Goal: Transaction & Acquisition: Purchase product/service

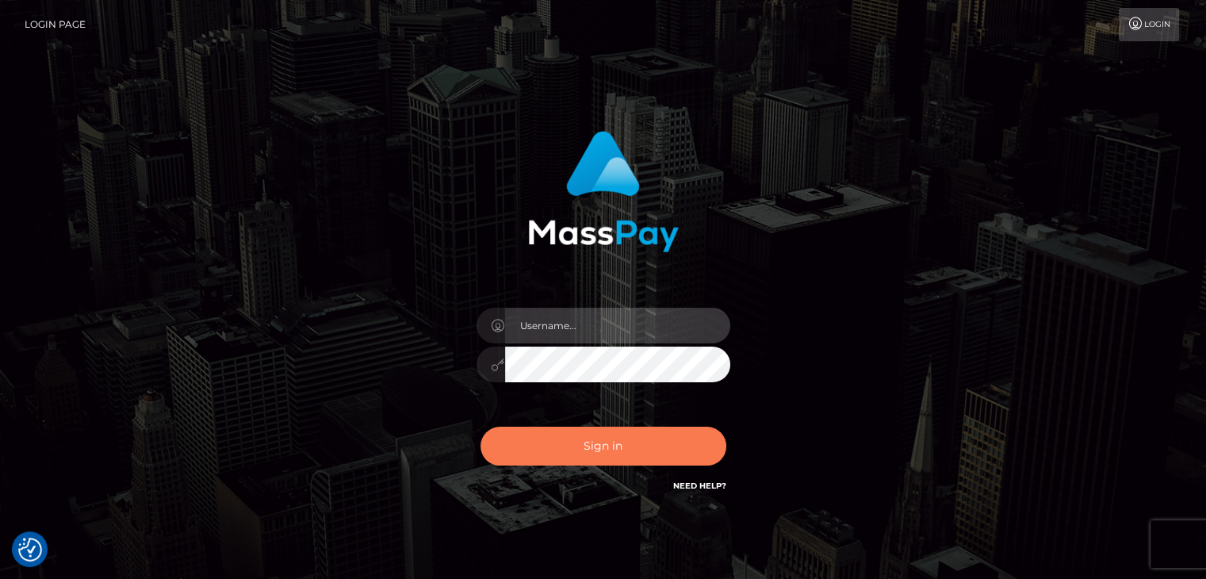
type input "rokhaya.sika"
click at [589, 458] on button "Sign in" at bounding box center [604, 446] width 246 height 39
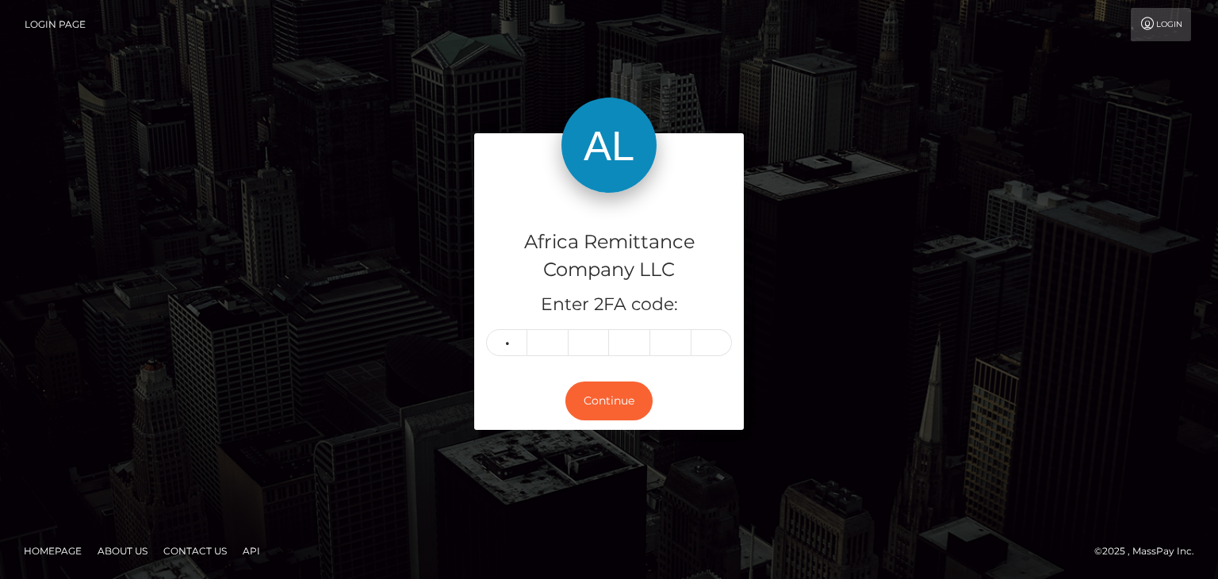
type input "0"
type input "9"
type input "2"
type input "9"
type input "6"
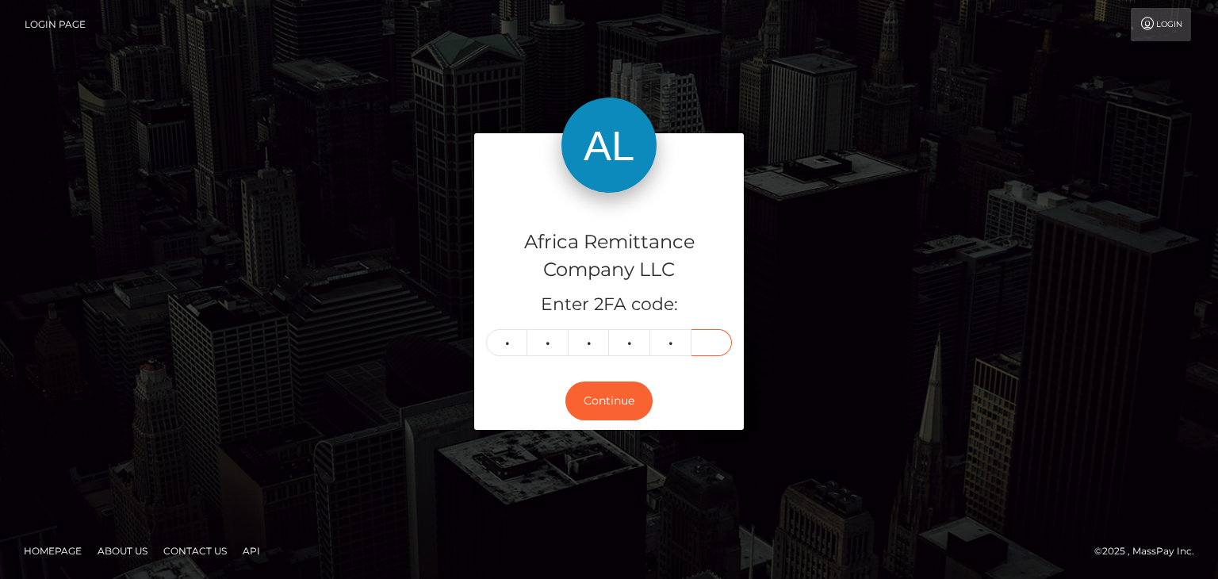
type input "6"
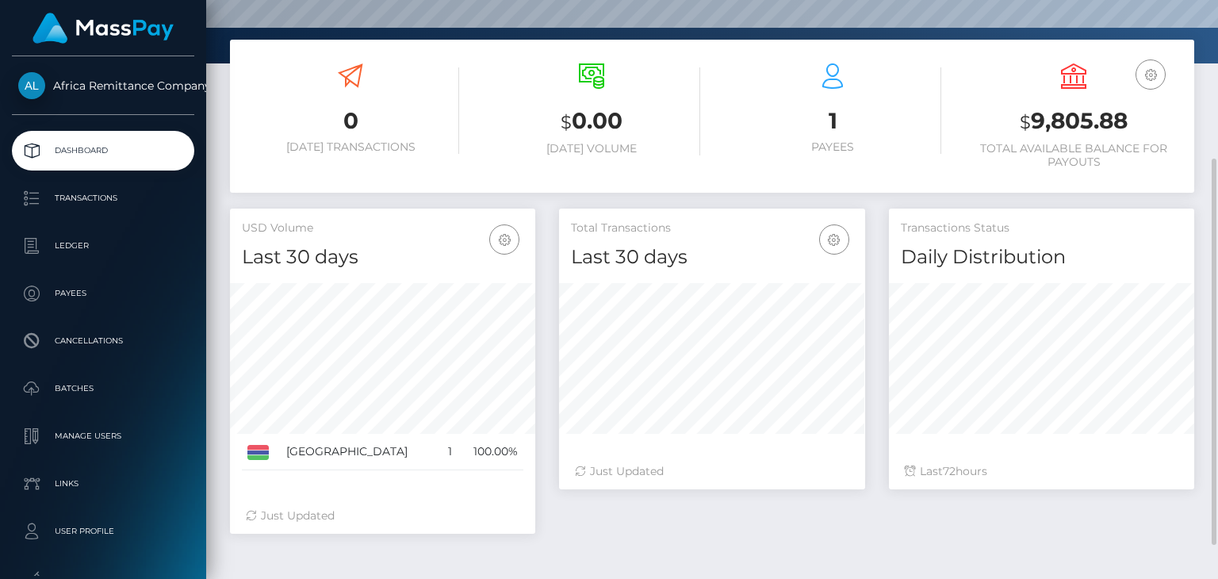
scroll to position [79, 0]
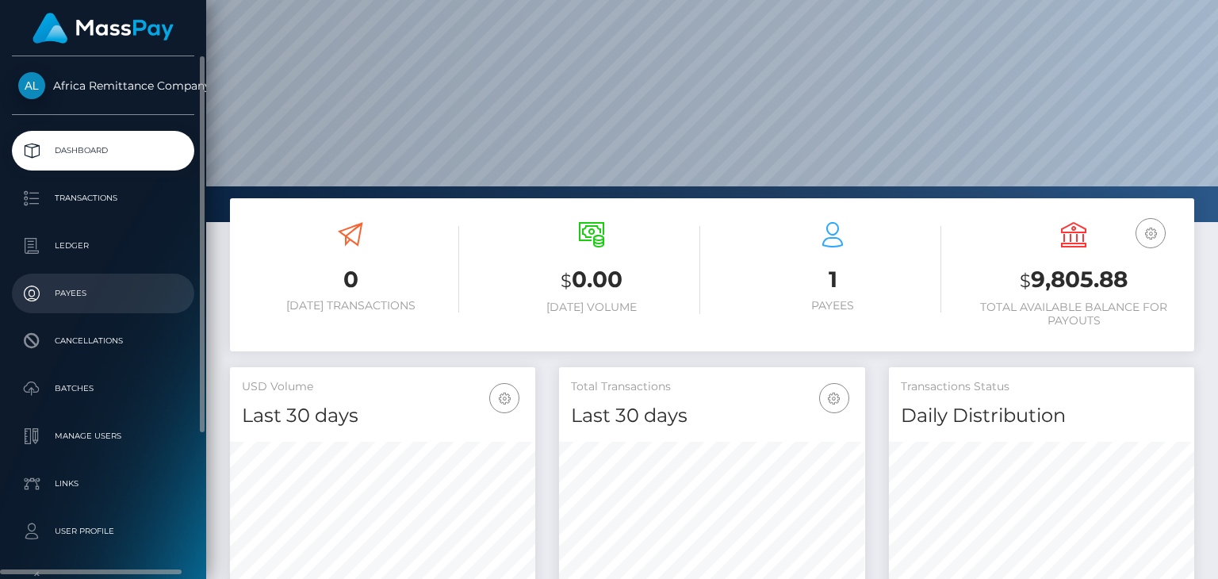
click at [69, 293] on p "Payees" at bounding box center [103, 294] width 170 height 24
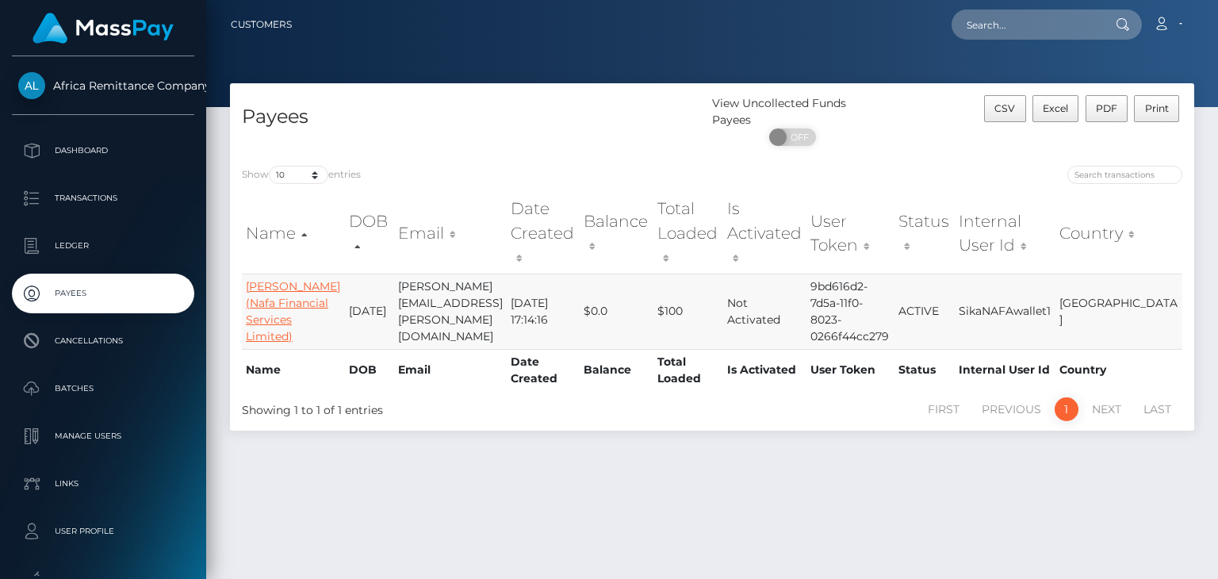
click at [257, 284] on link "[PERSON_NAME] (Nafa Financial Services Limited)" at bounding box center [293, 311] width 94 height 64
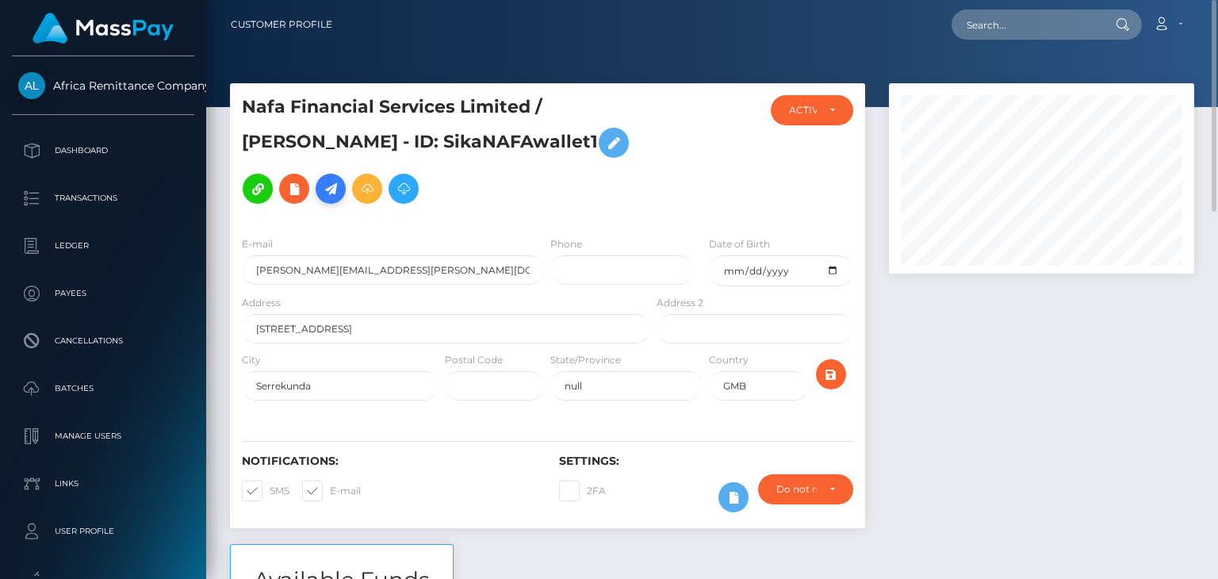
click at [321, 187] on icon at bounding box center [330, 189] width 19 height 20
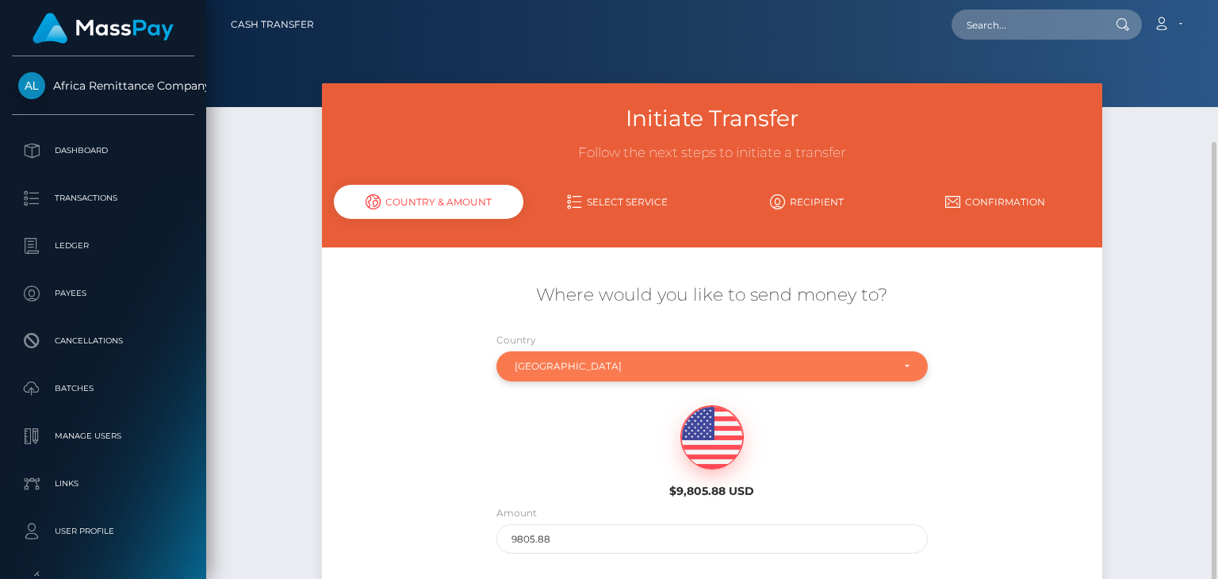
scroll to position [79, 0]
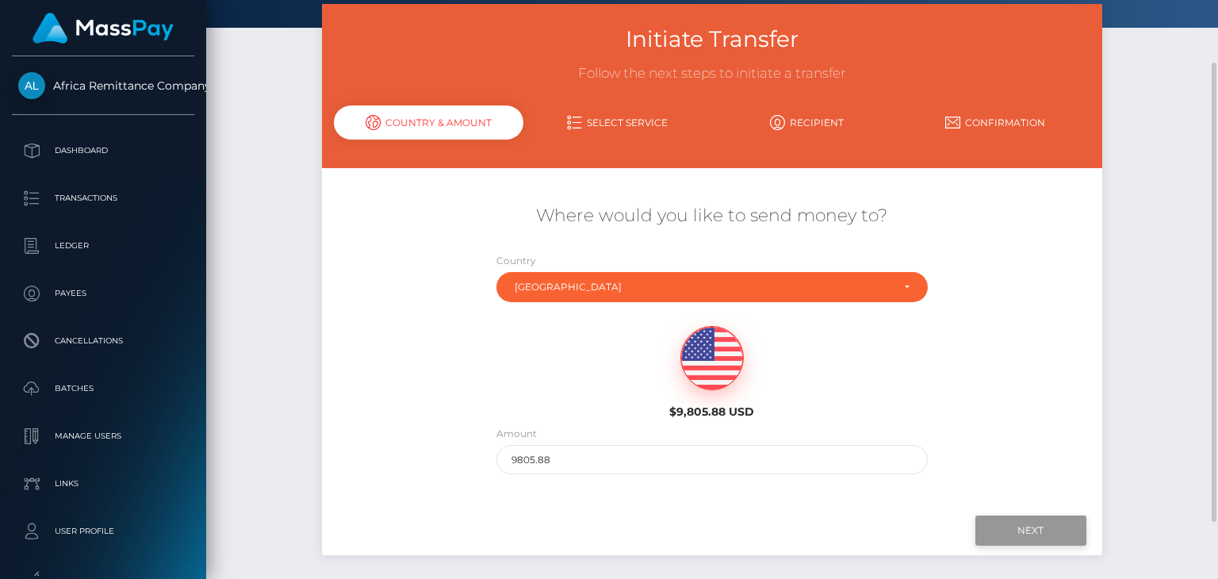
click at [1016, 530] on input "Next" at bounding box center [1031, 531] width 111 height 30
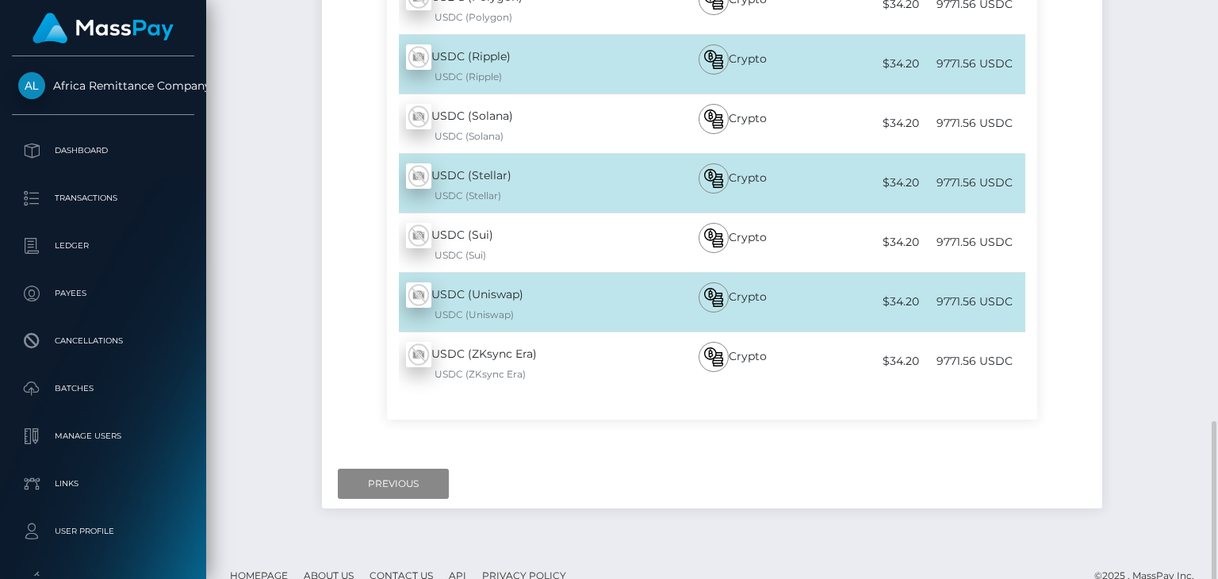
scroll to position [1291, 0]
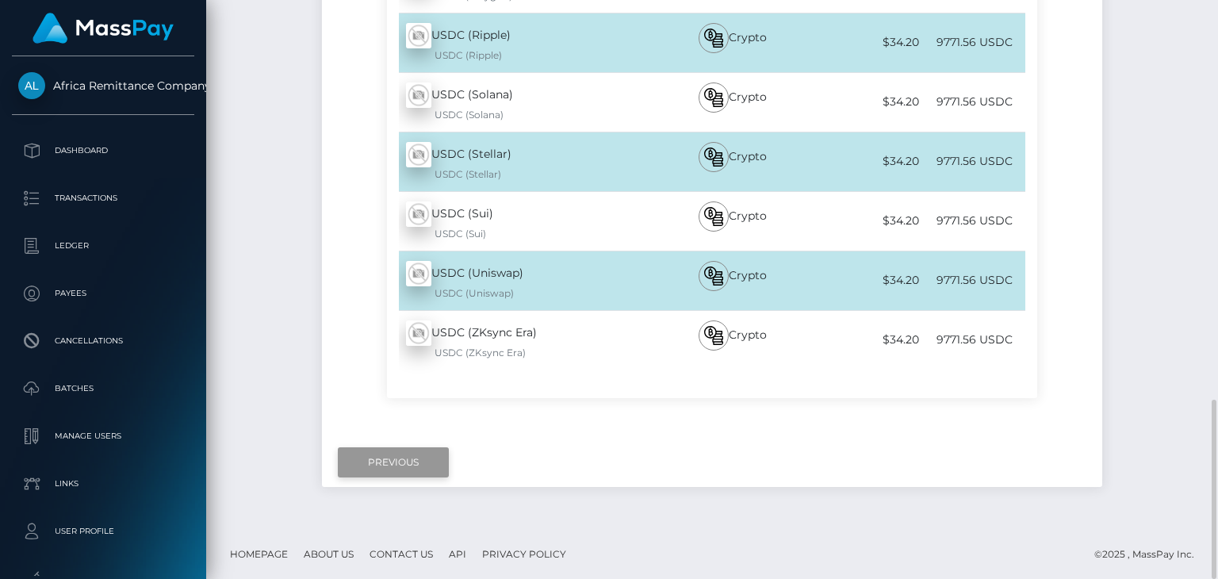
click at [412, 464] on input "Previous" at bounding box center [393, 462] width 111 height 30
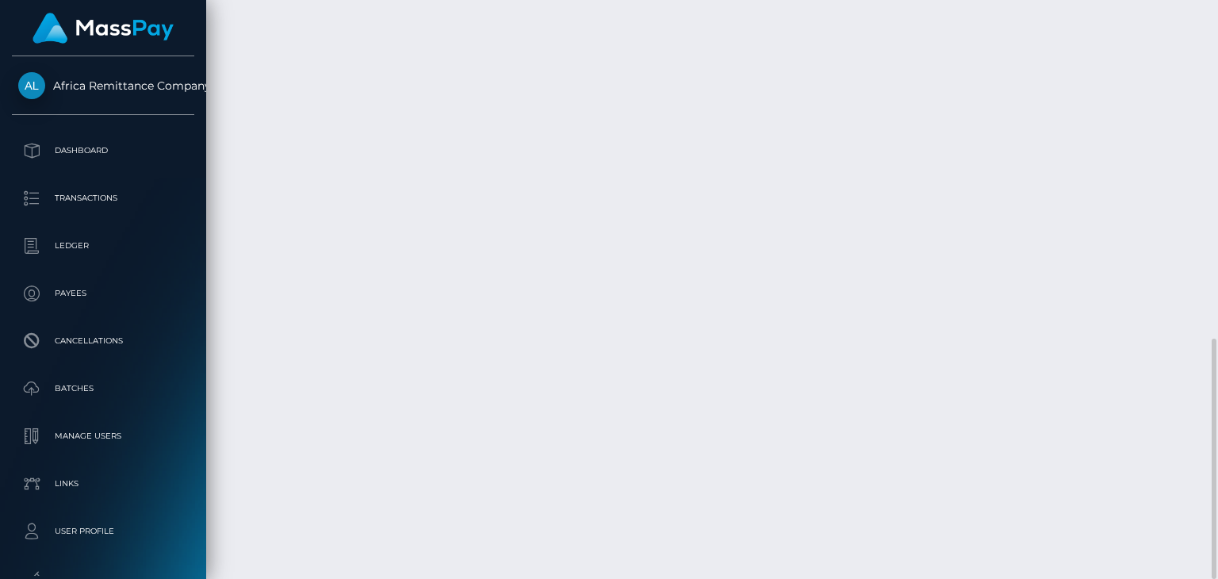
scroll to position [815, 0]
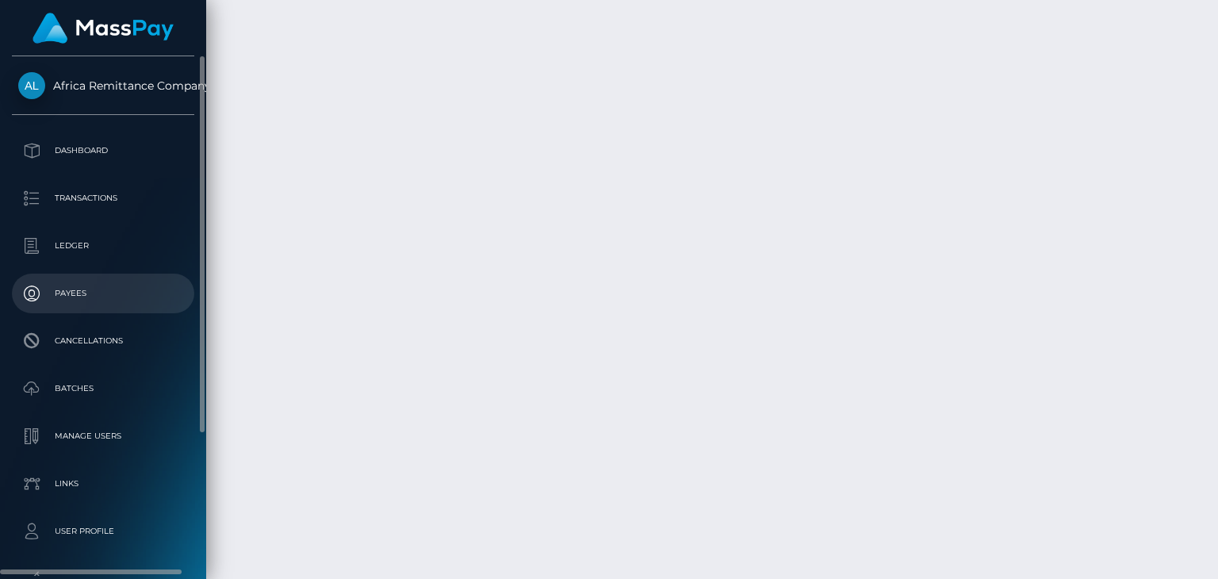
click at [77, 286] on p "Payees" at bounding box center [103, 294] width 170 height 24
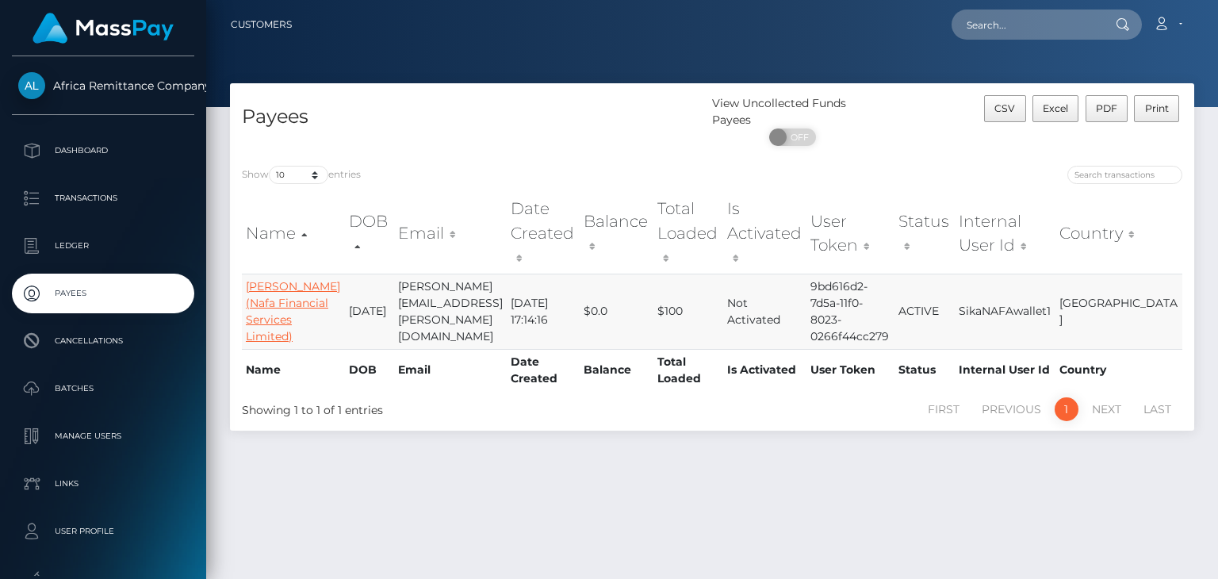
click at [262, 283] on link "Halimatou Jallow (Nafa Financial Services Limited)" at bounding box center [293, 311] width 94 height 64
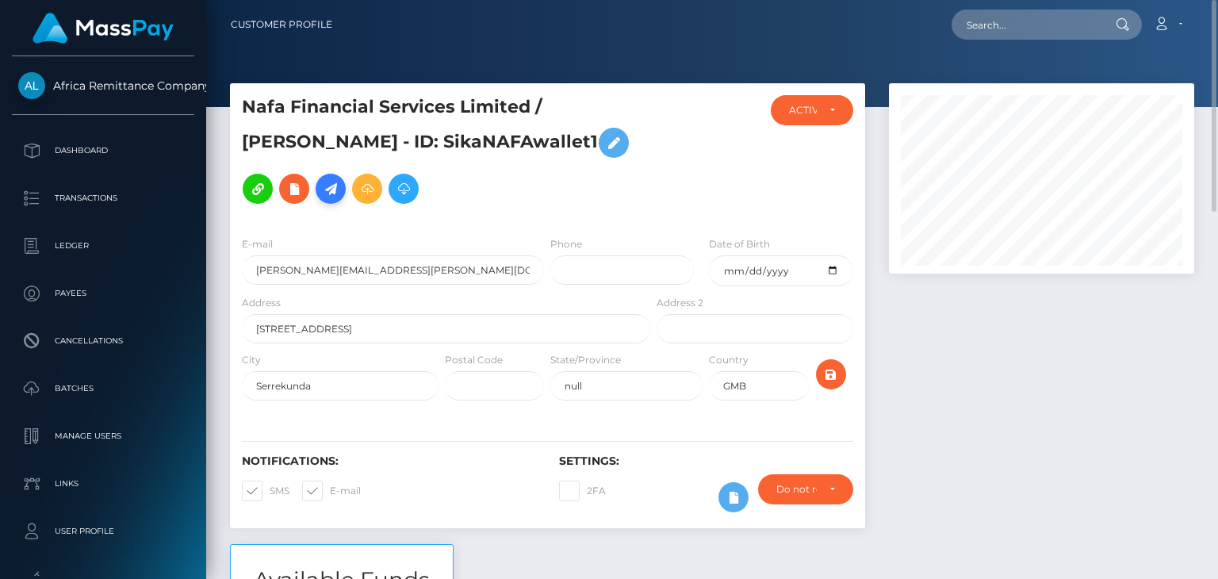
click at [321, 188] on icon at bounding box center [330, 189] width 19 height 20
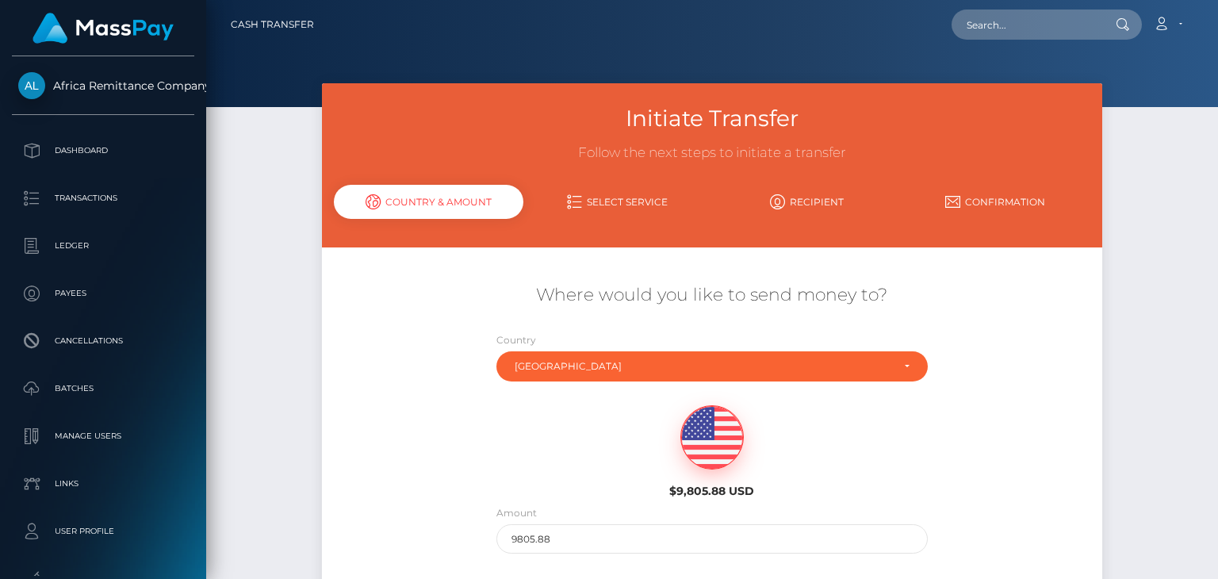
scroll to position [151, 0]
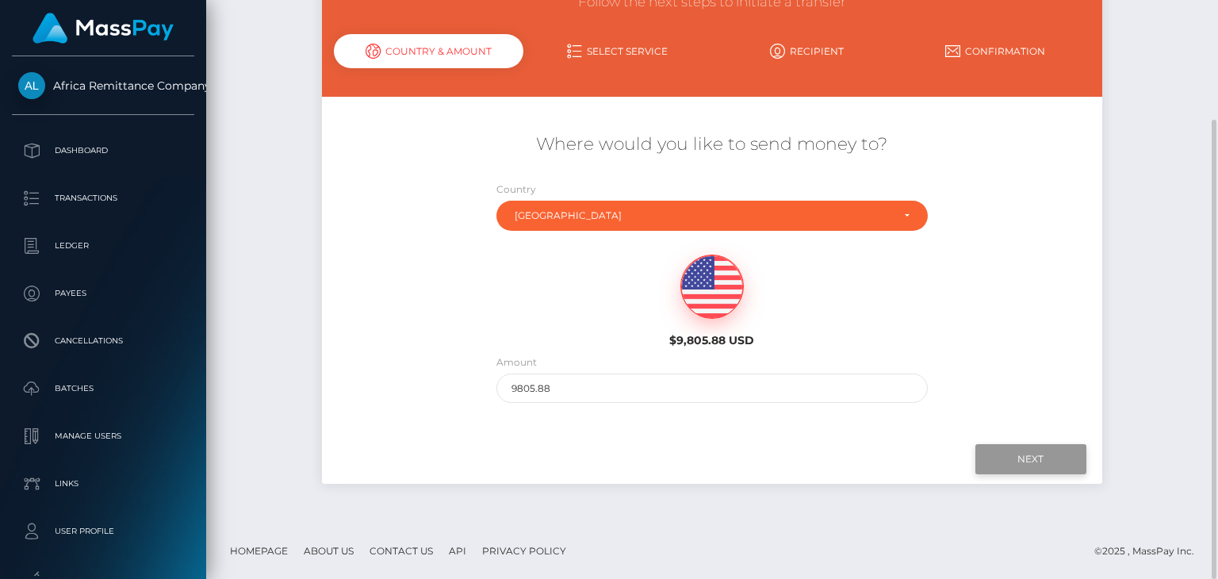
click at [1021, 458] on input "Next" at bounding box center [1031, 459] width 111 height 30
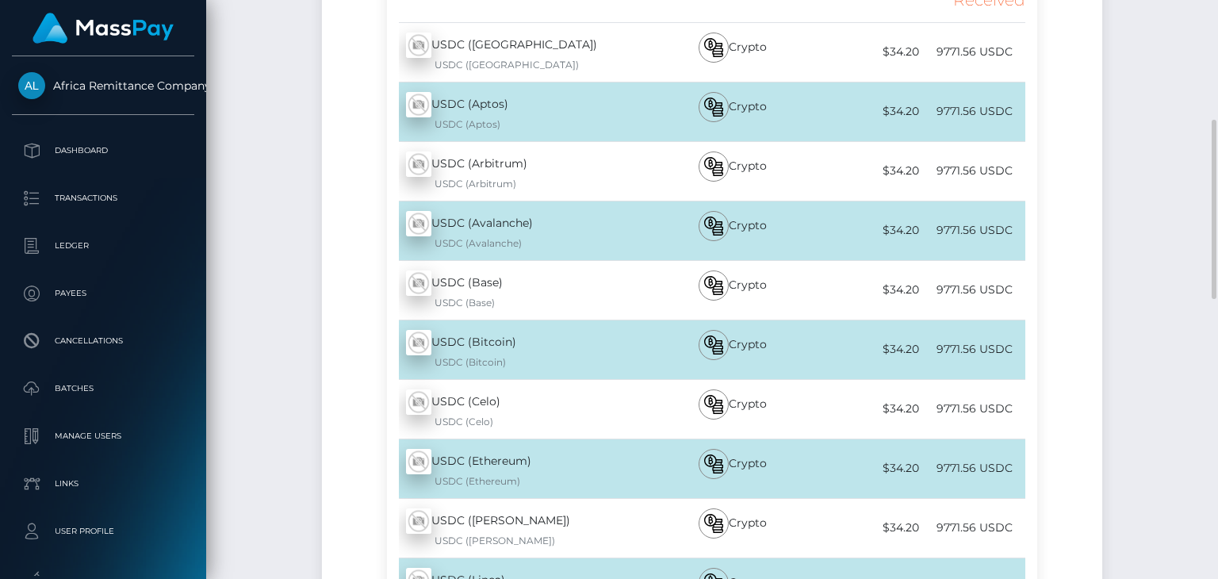
scroll to position [468, 0]
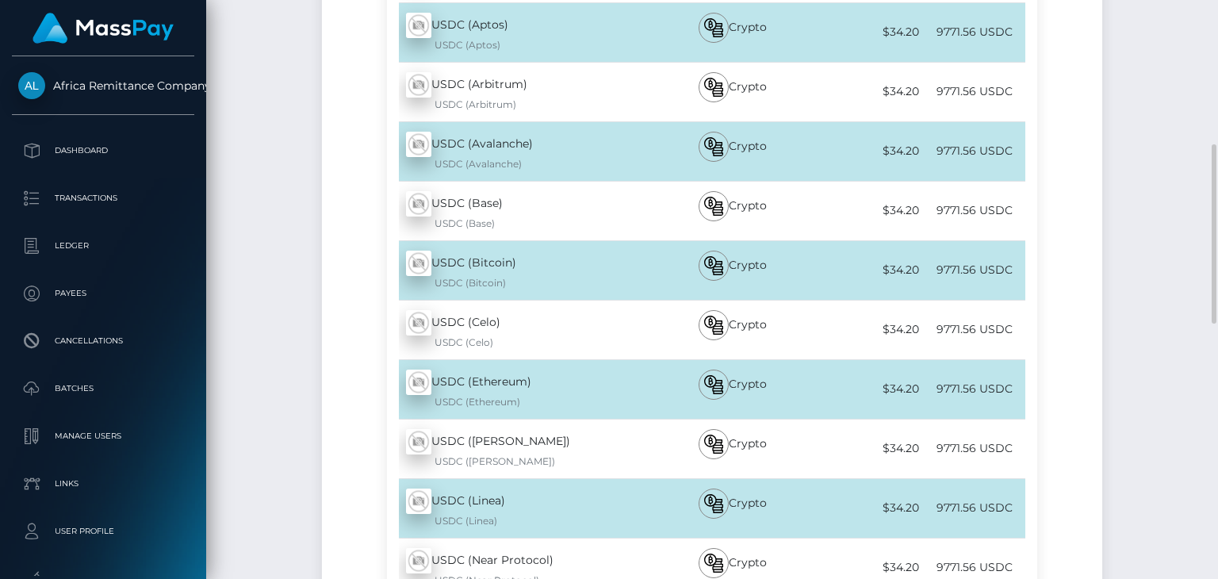
click at [501, 378] on div "USDC (Ethereum) - USDC USDC (Ethereum)" at bounding box center [520, 389] width 266 height 59
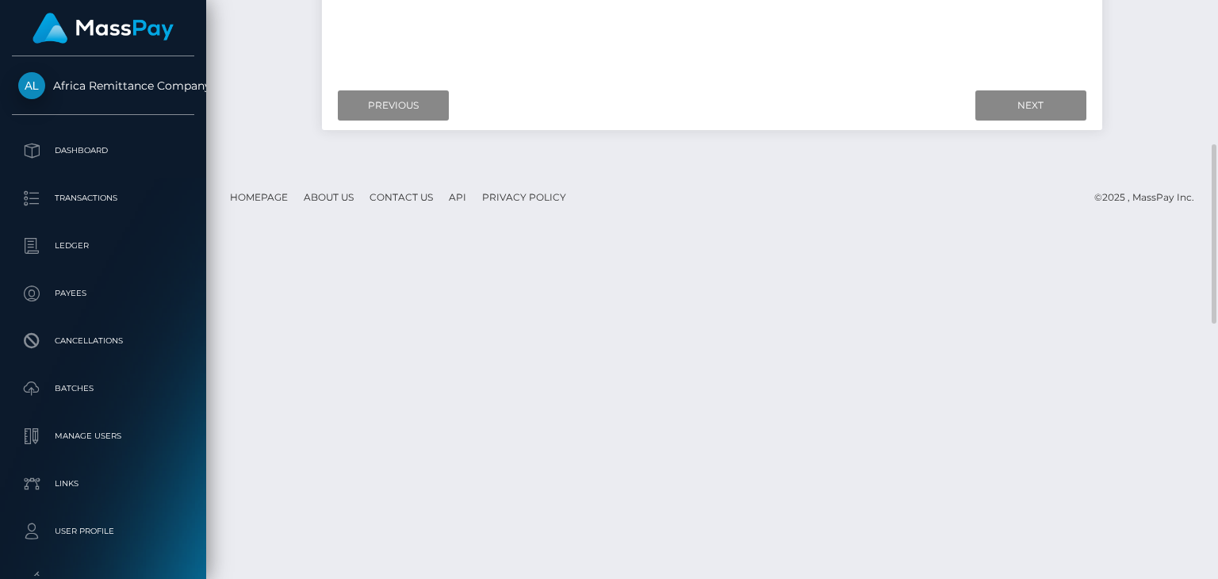
scroll to position [151, 0]
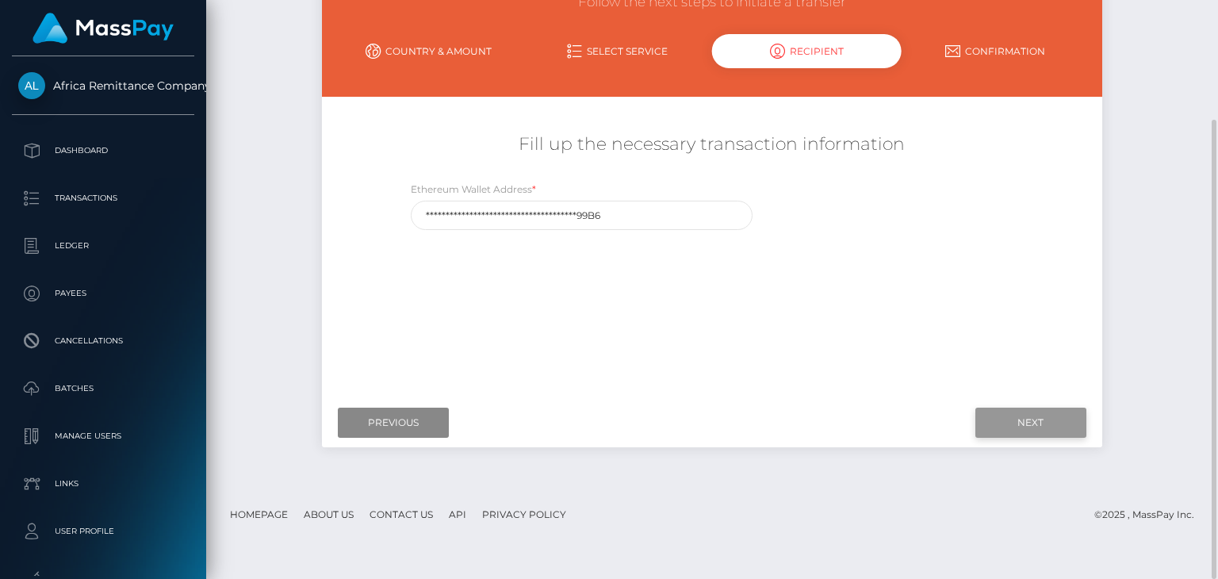
click at [1009, 424] on input "Next" at bounding box center [1031, 423] width 111 height 30
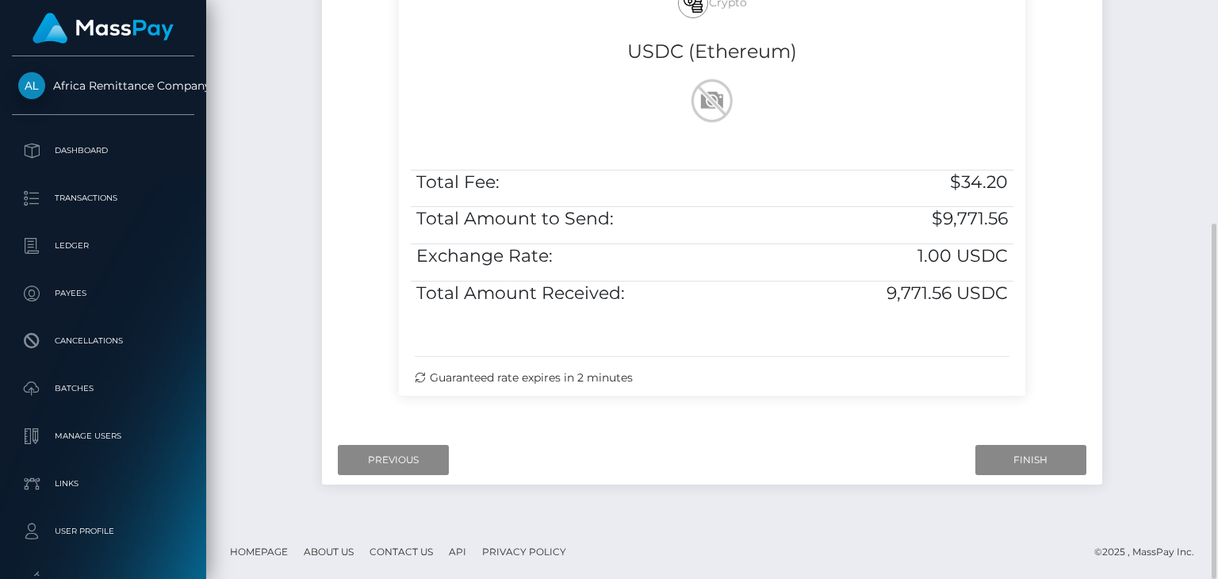
scroll to position [0, 0]
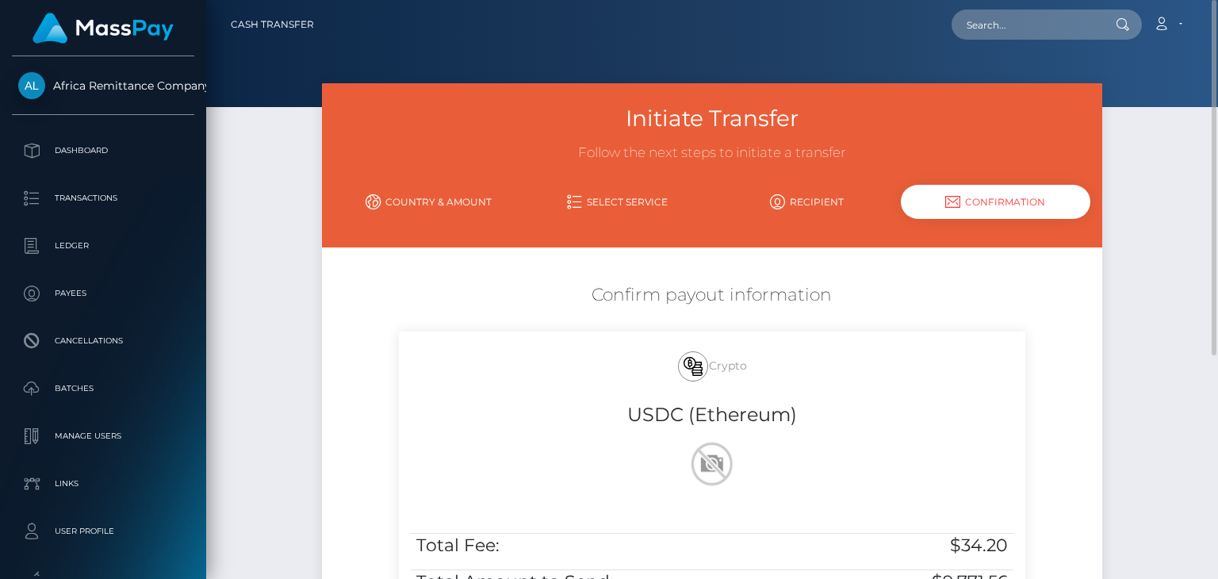
click at [448, 204] on link "Country & Amount" at bounding box center [428, 202] width 189 height 28
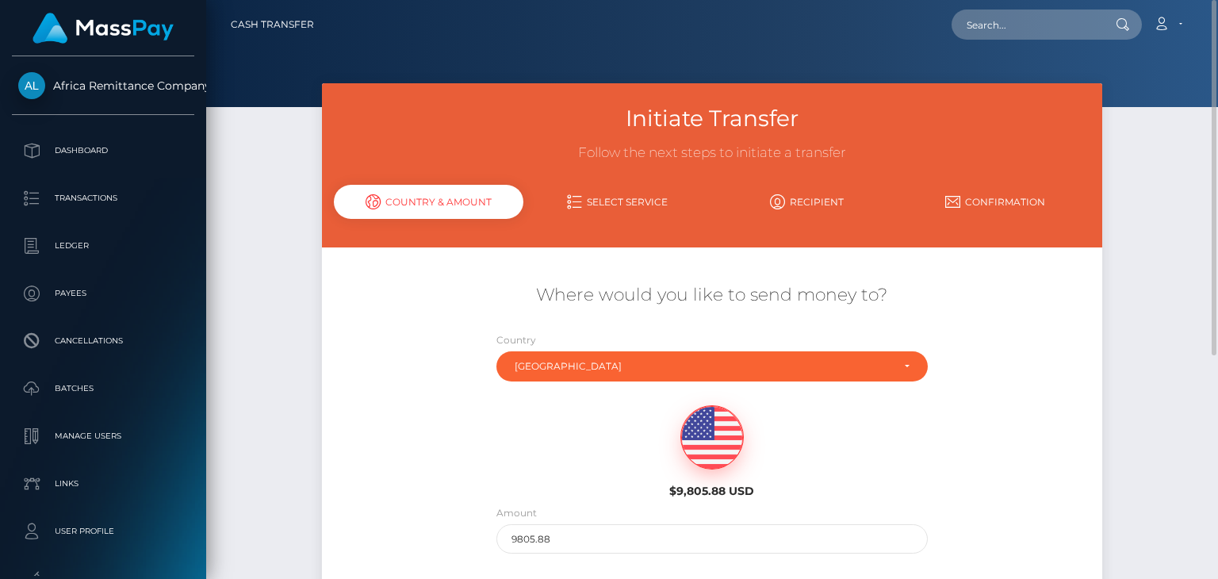
scroll to position [151, 0]
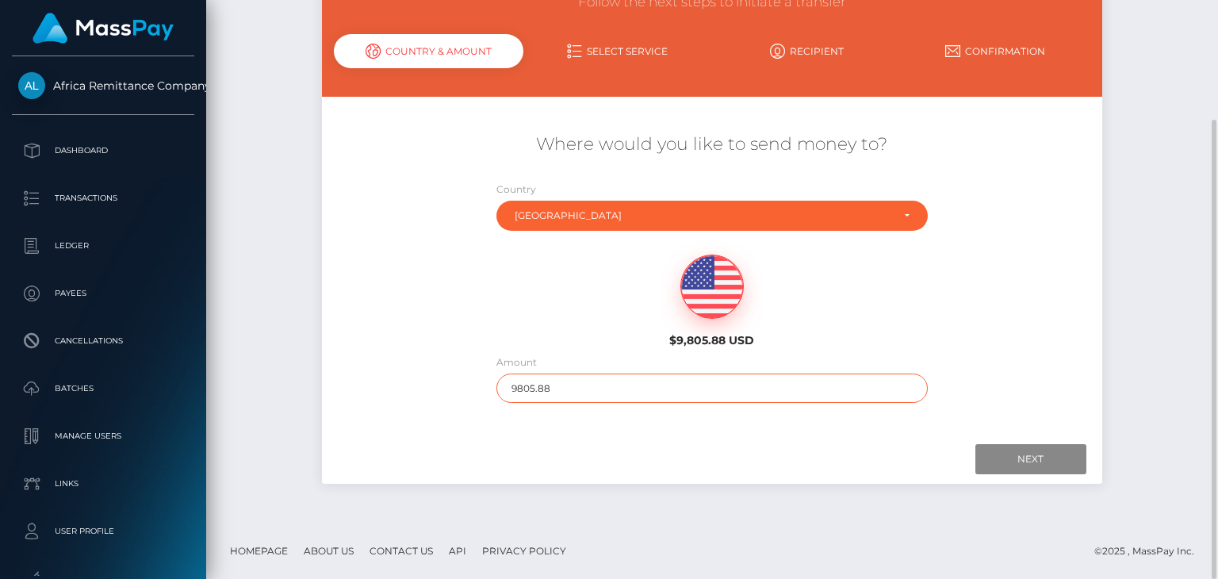
drag, startPoint x: 506, startPoint y: 388, endPoint x: 400, endPoint y: 402, distance: 107.2
click at [416, 403] on div "Where would you like to send money to? Country Abkhazia Afghanistan Albania Alg…" at bounding box center [712, 268] width 780 height 286
click at [1014, 457] on input "Next" at bounding box center [1031, 459] width 111 height 30
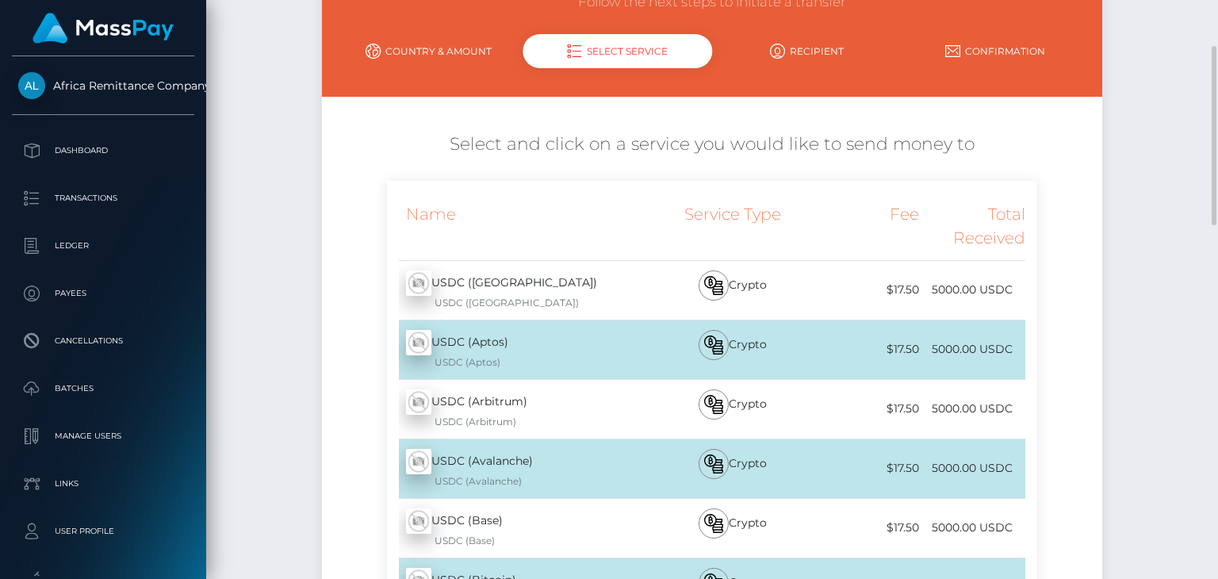
click at [550, 302] on div "USDC (Algorand)" at bounding box center [529, 303] width 247 height 14
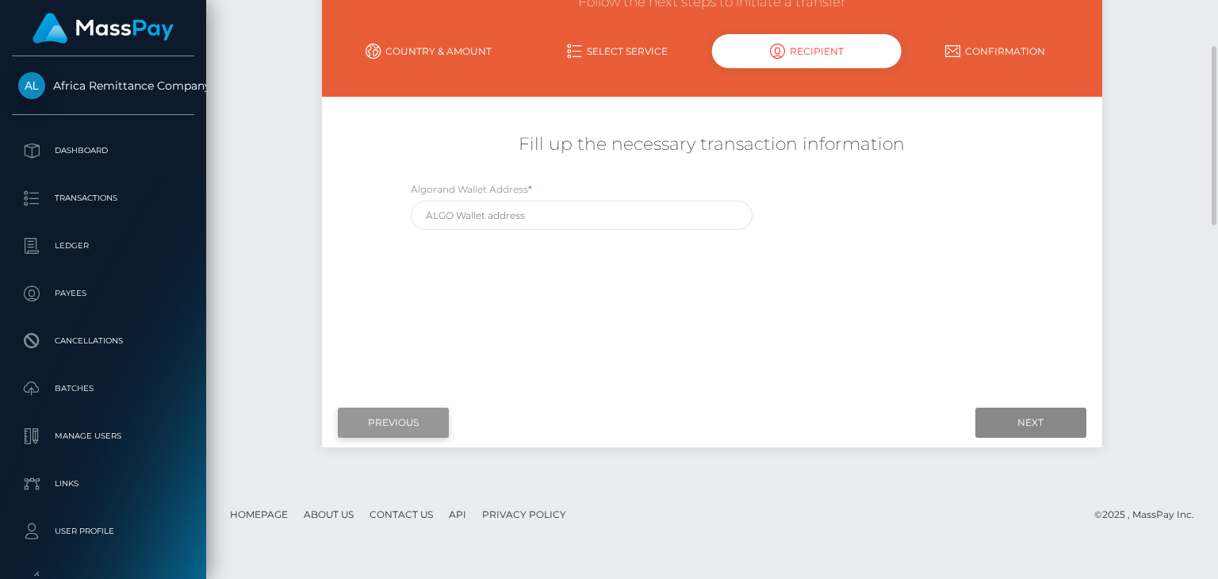
click at [378, 423] on input "Previous" at bounding box center [393, 423] width 111 height 30
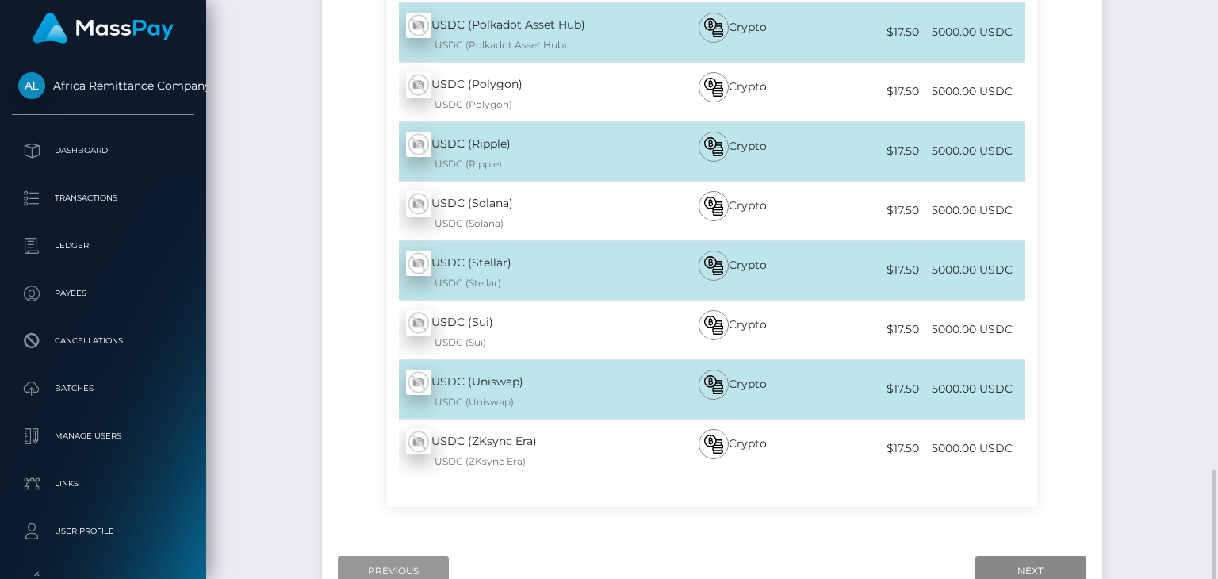
scroll to position [1261, 0]
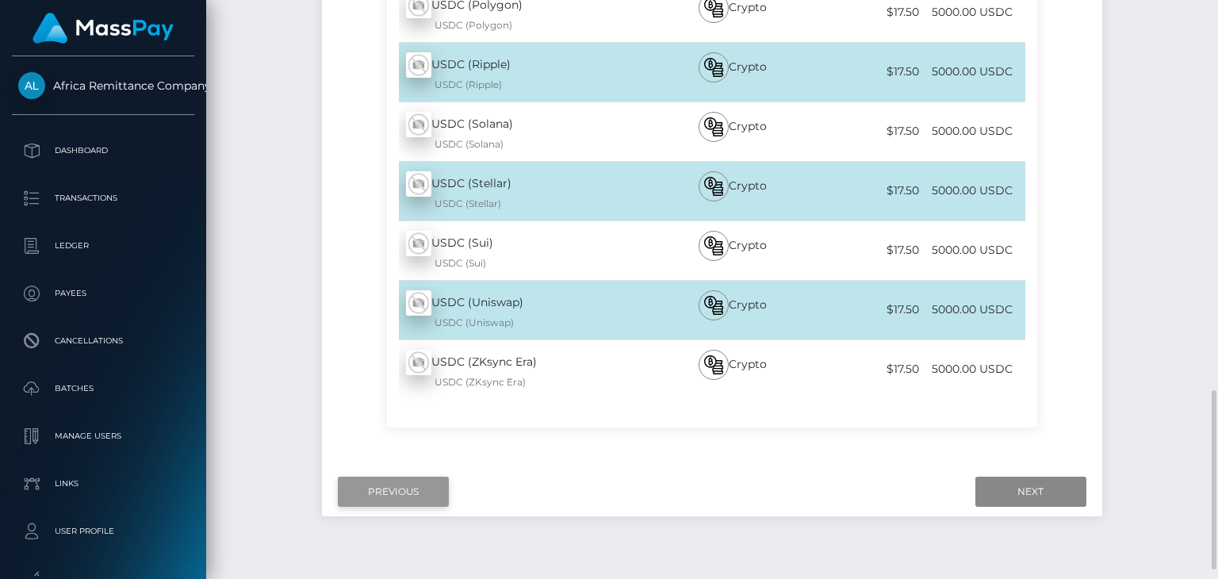
click at [397, 486] on input "Previous" at bounding box center [393, 492] width 111 height 30
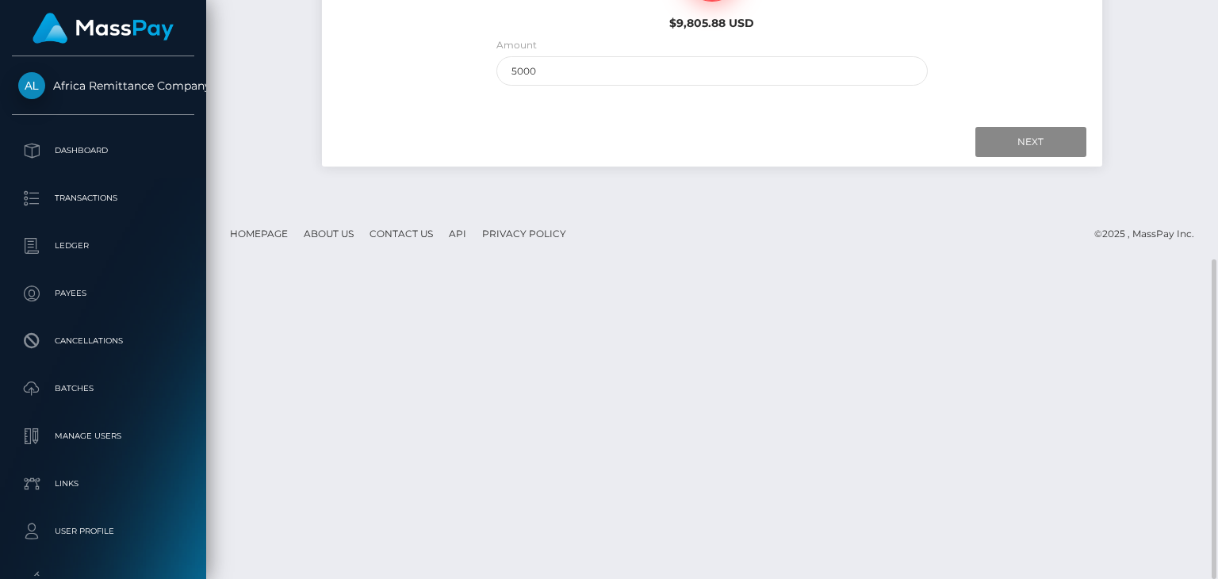
scroll to position [230, 0]
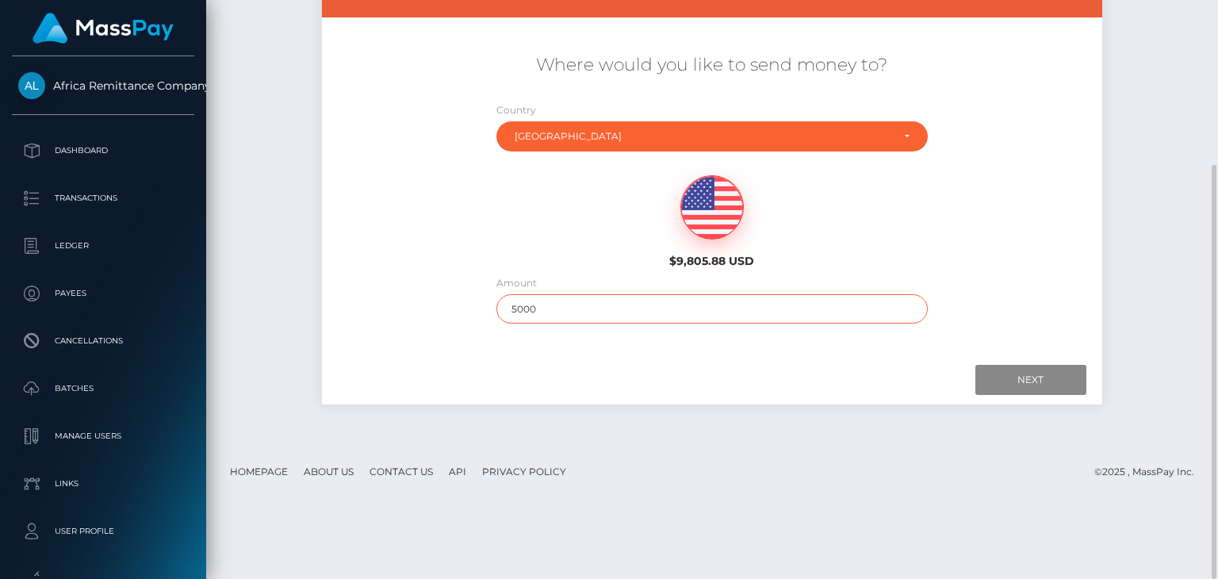
drag, startPoint x: 458, startPoint y: 315, endPoint x: 441, endPoint y: 315, distance: 17.5
click at [444, 315] on div "Where would you like to send money to? Country Abkhazia Afghanistan Albania Alg…" at bounding box center [712, 188] width 780 height 286
type input "1000"
click at [1030, 361] on div "Next Finish Previous" at bounding box center [712, 379] width 780 height 49
click at [1022, 374] on input "Next" at bounding box center [1031, 380] width 111 height 30
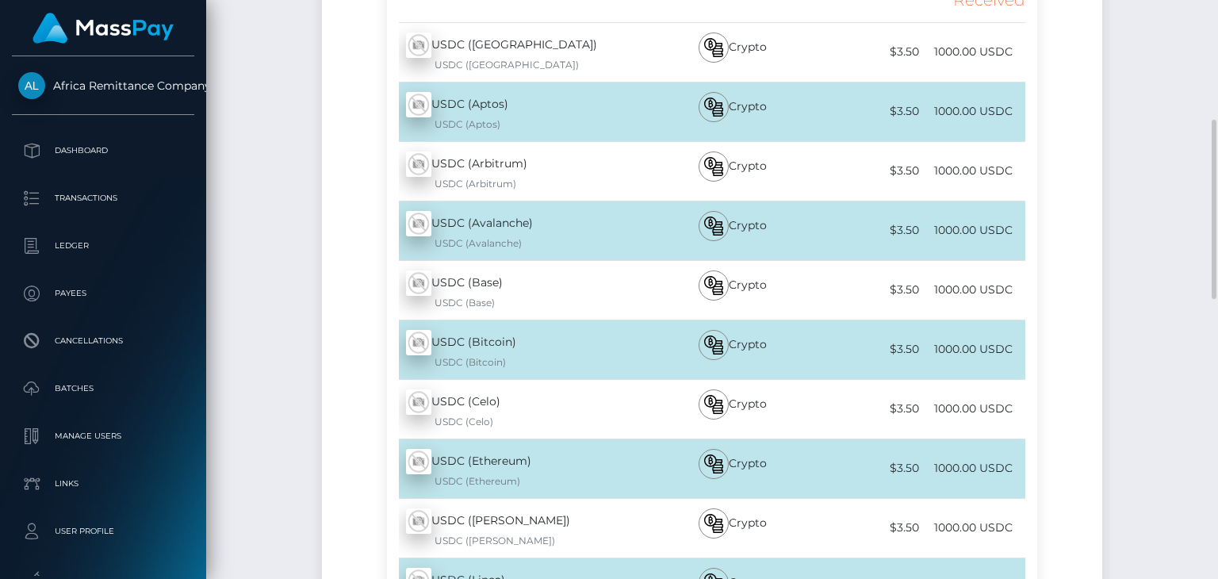
scroll to position [547, 0]
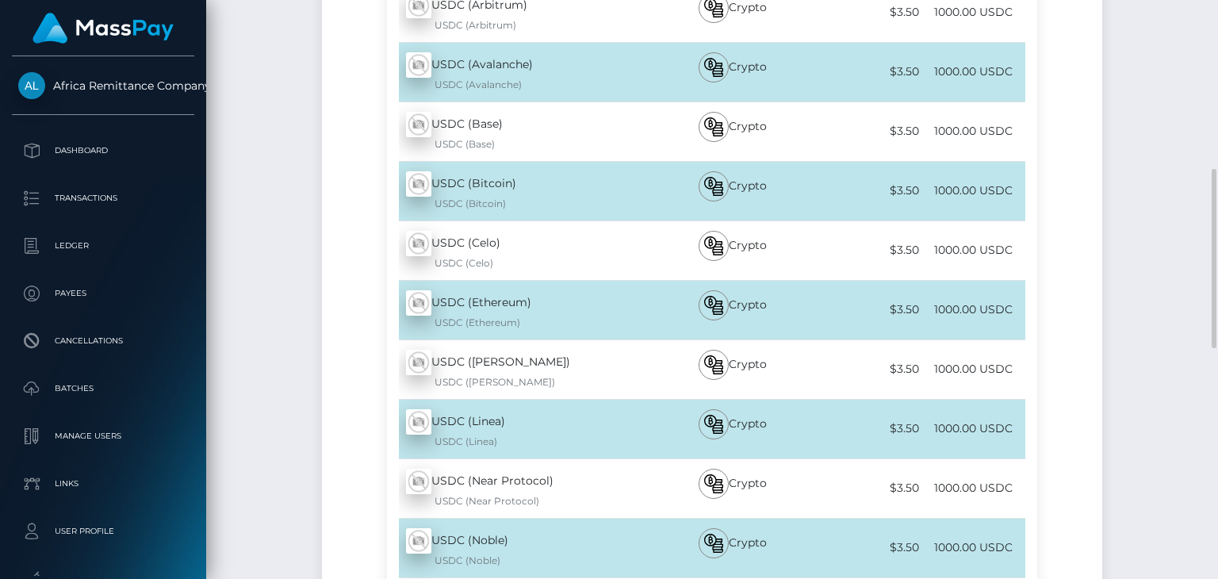
click at [554, 309] on div "USDC (Ethereum) - USDC USDC (Ethereum)" at bounding box center [520, 310] width 266 height 59
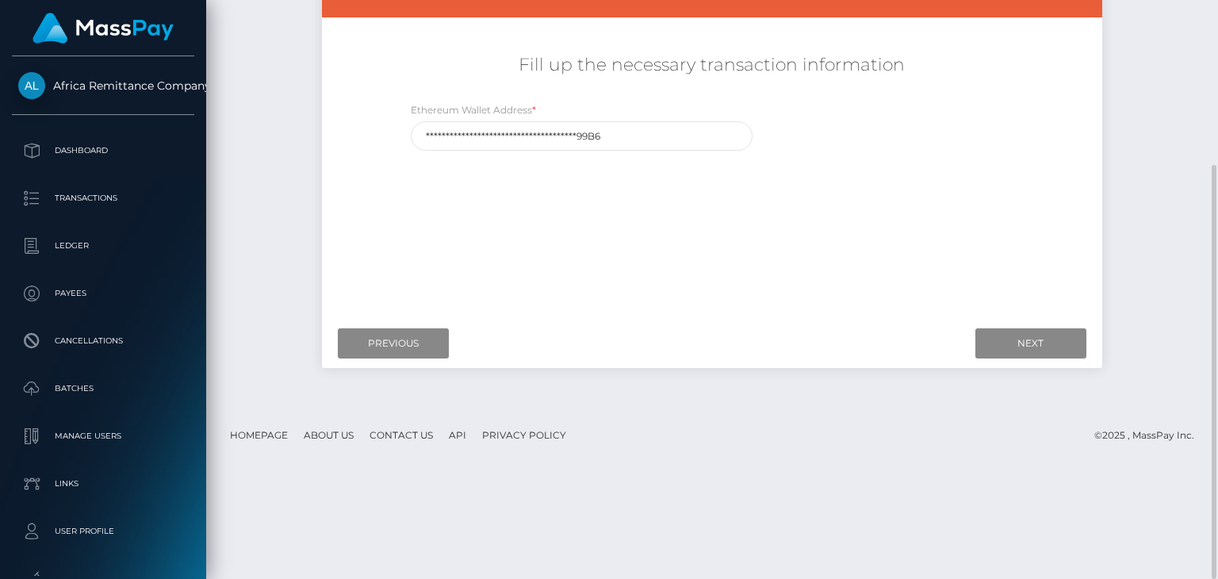
scroll to position [230, 0]
click at [1028, 343] on input "Next" at bounding box center [1031, 343] width 111 height 30
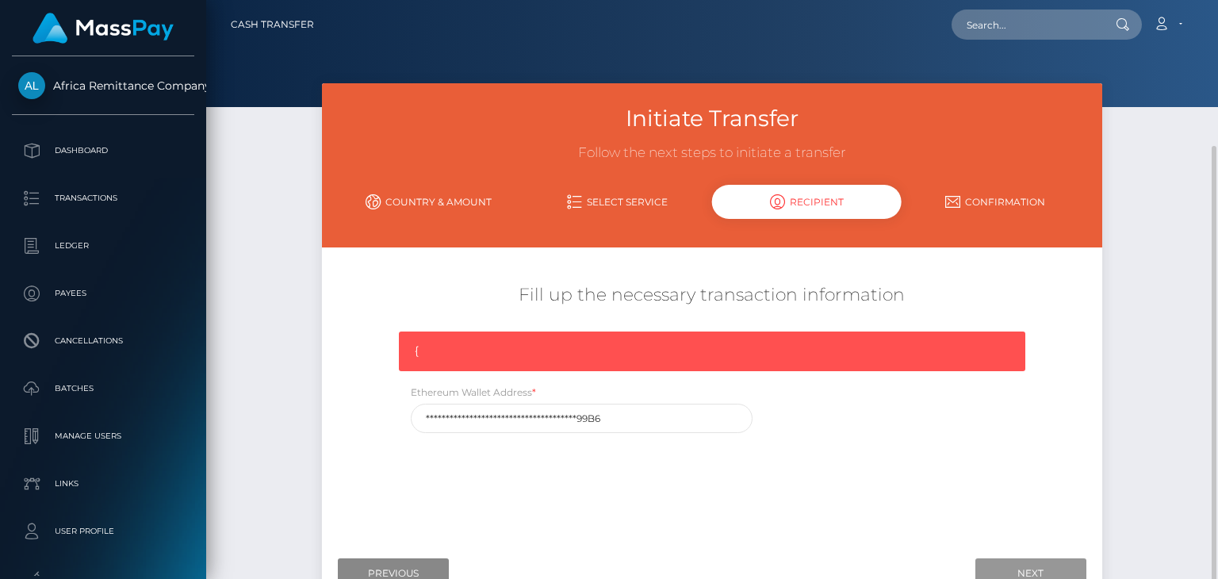
scroll to position [79, 0]
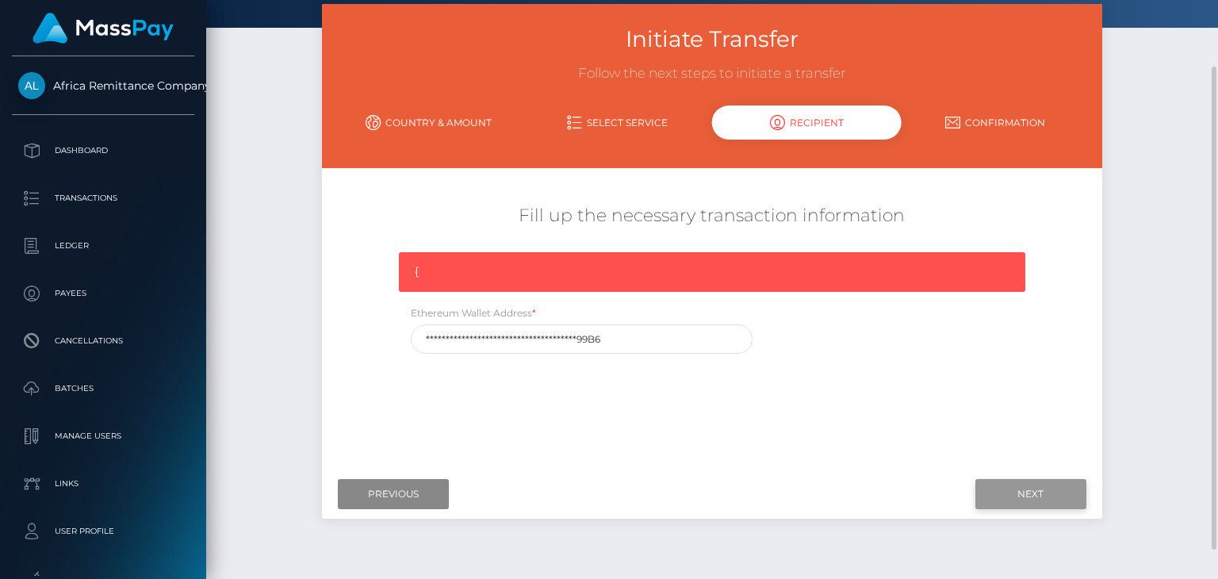
click at [1014, 495] on input "Next" at bounding box center [1031, 494] width 111 height 30
click at [413, 121] on link "Country & Amount" at bounding box center [428, 123] width 189 height 28
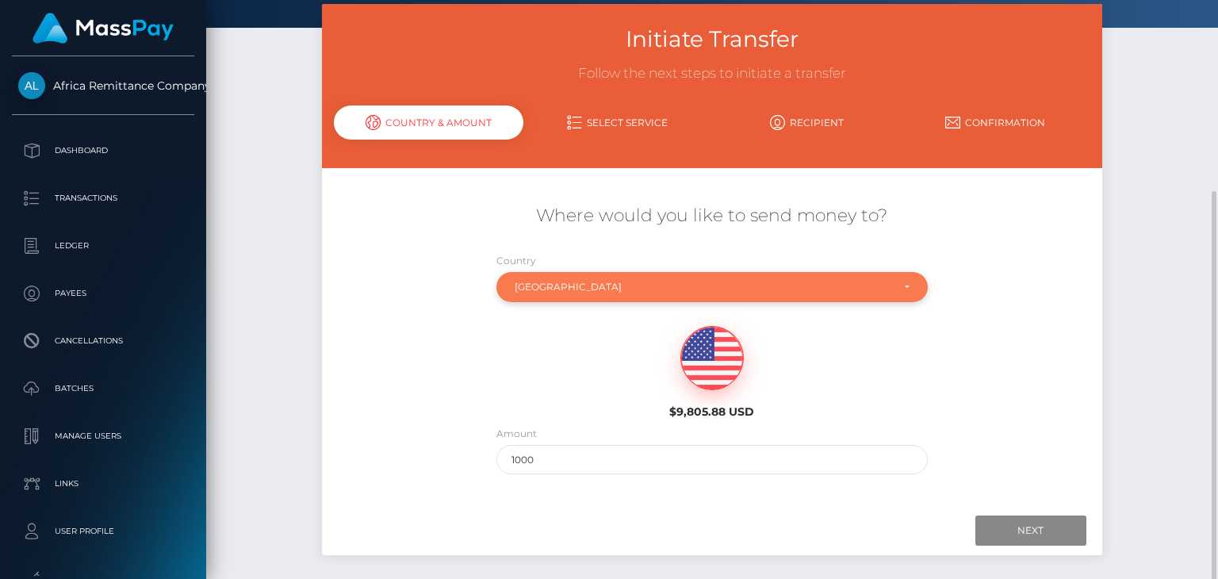
scroll to position [151, 0]
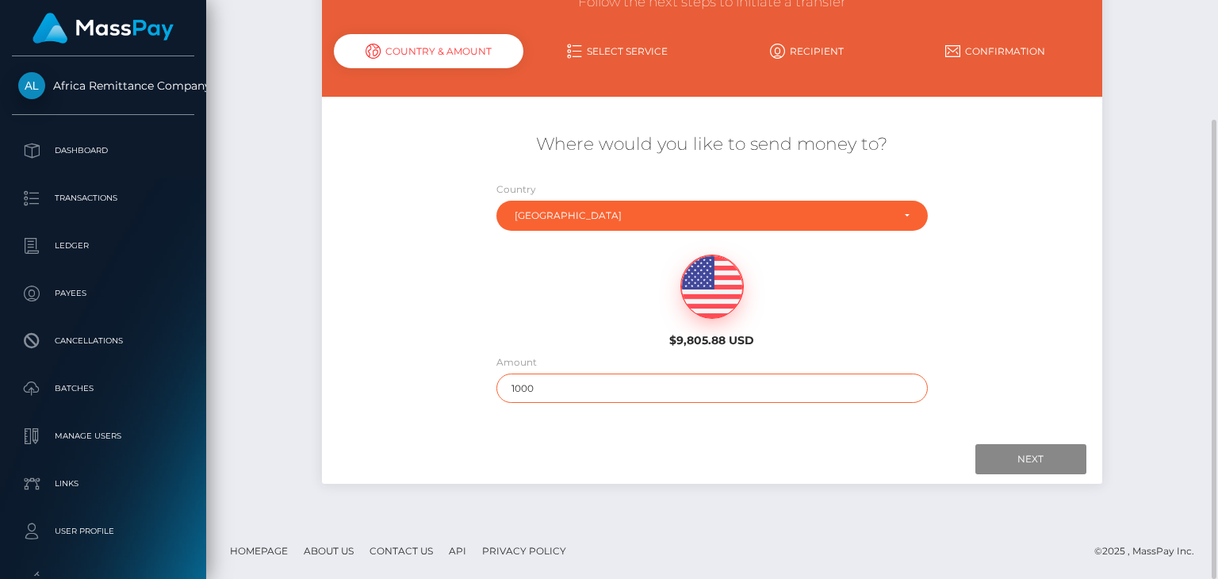
drag, startPoint x: 604, startPoint y: 383, endPoint x: 538, endPoint y: 363, distance: 69.5
click at [593, 382] on input "1000" at bounding box center [712, 388] width 431 height 29
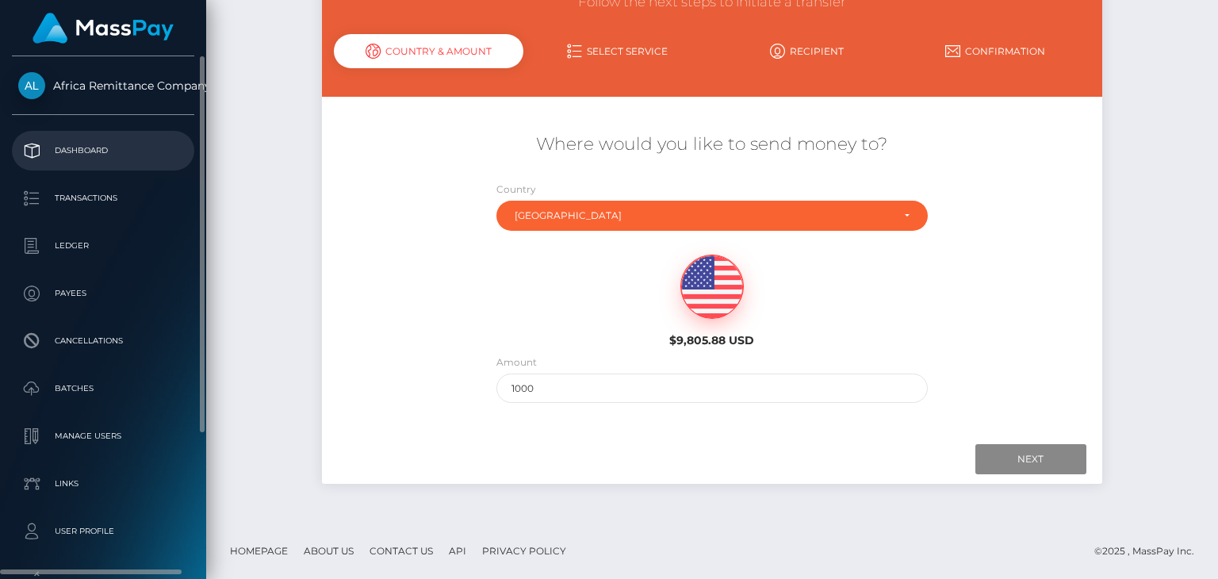
click at [102, 155] on p "Dashboard" at bounding box center [103, 151] width 170 height 24
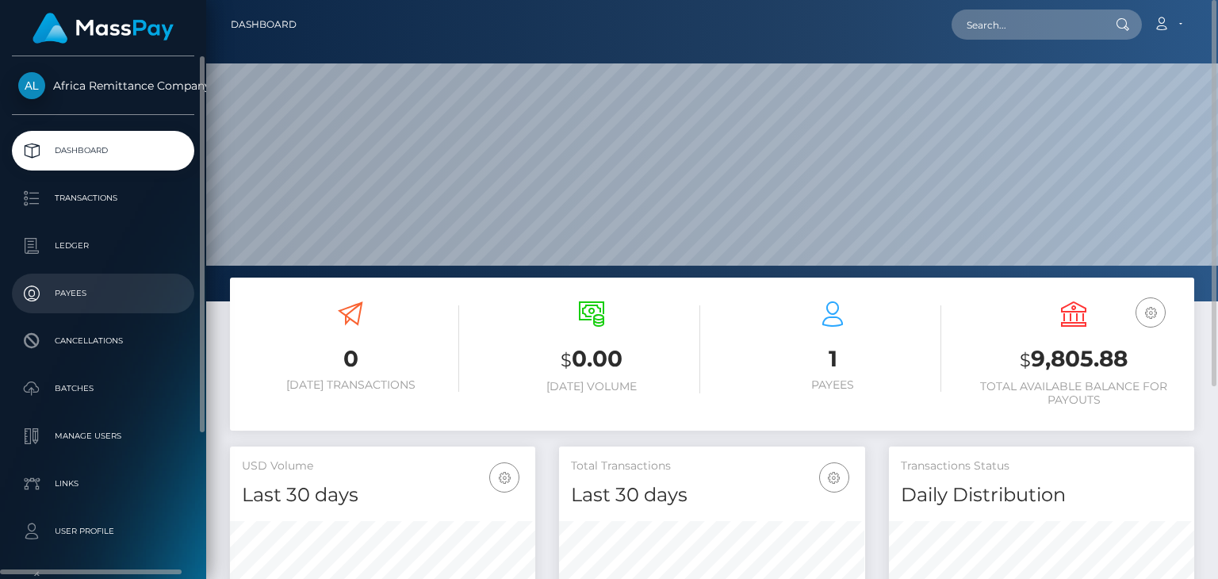
click at [53, 294] on p "Payees" at bounding box center [103, 294] width 170 height 24
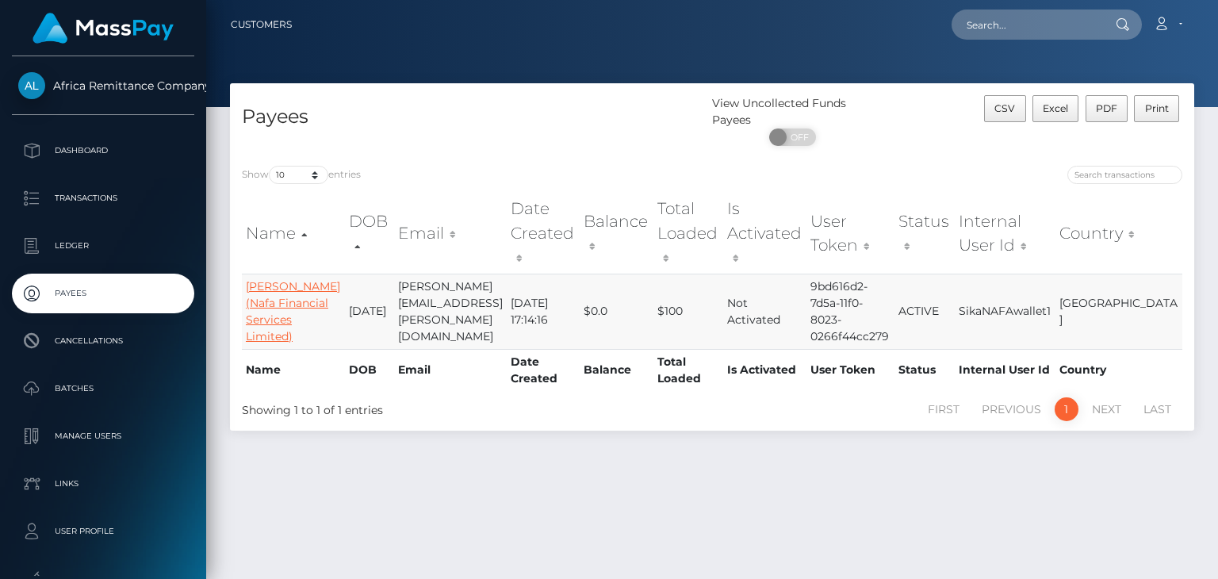
click at [274, 283] on link "[PERSON_NAME] (Nafa Financial Services Limited)" at bounding box center [293, 311] width 94 height 64
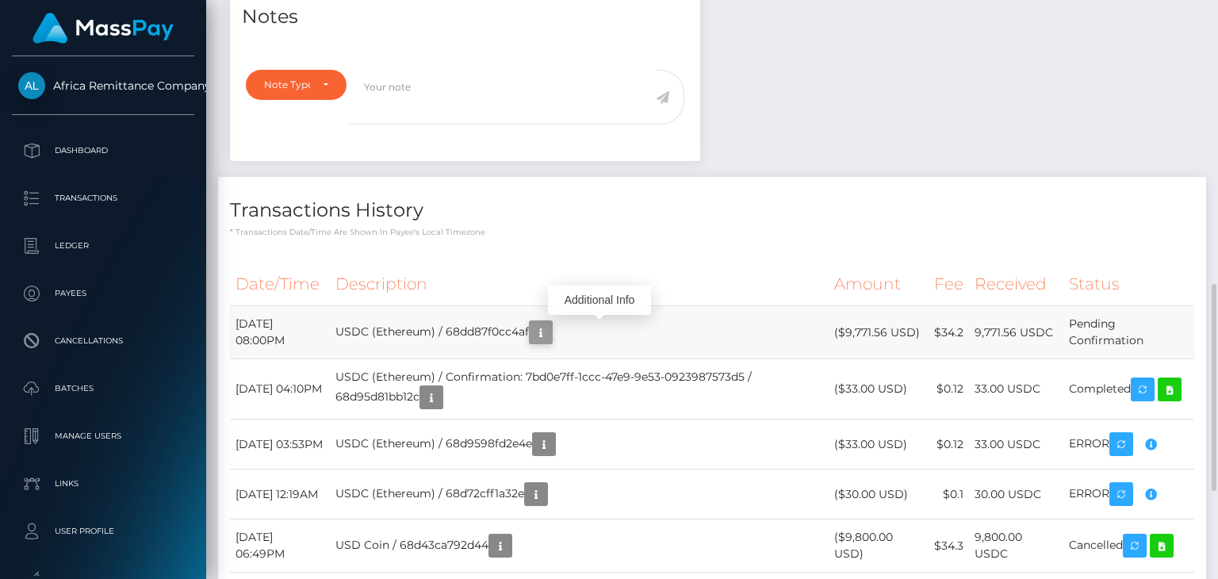
scroll to position [190, 305]
click at [550, 332] on icon "button" at bounding box center [540, 333] width 19 height 20
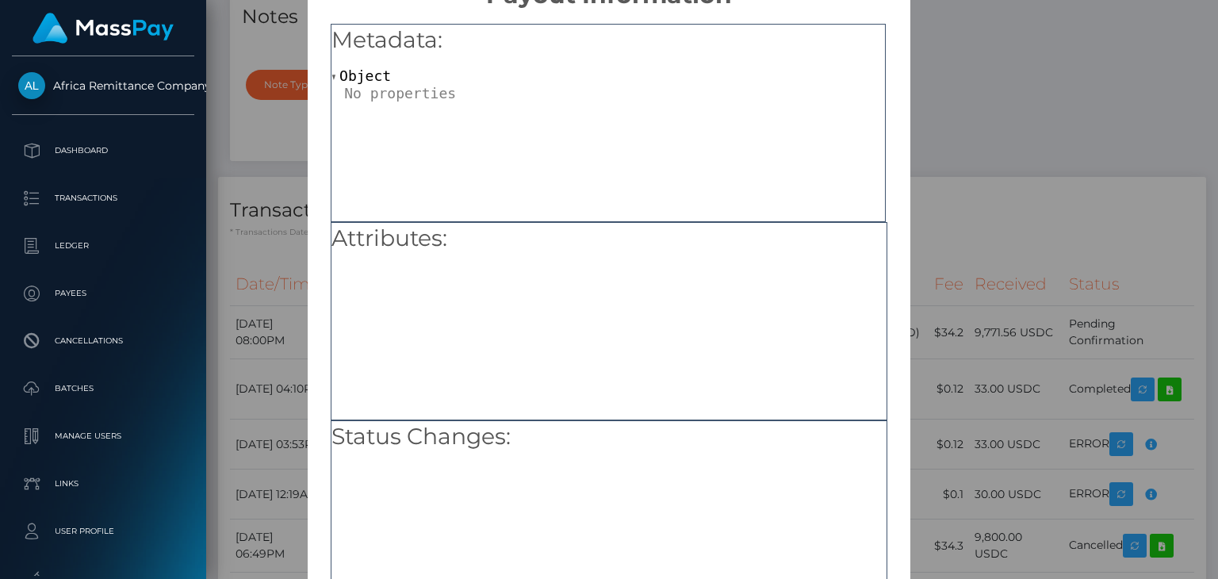
scroll to position [0, 0]
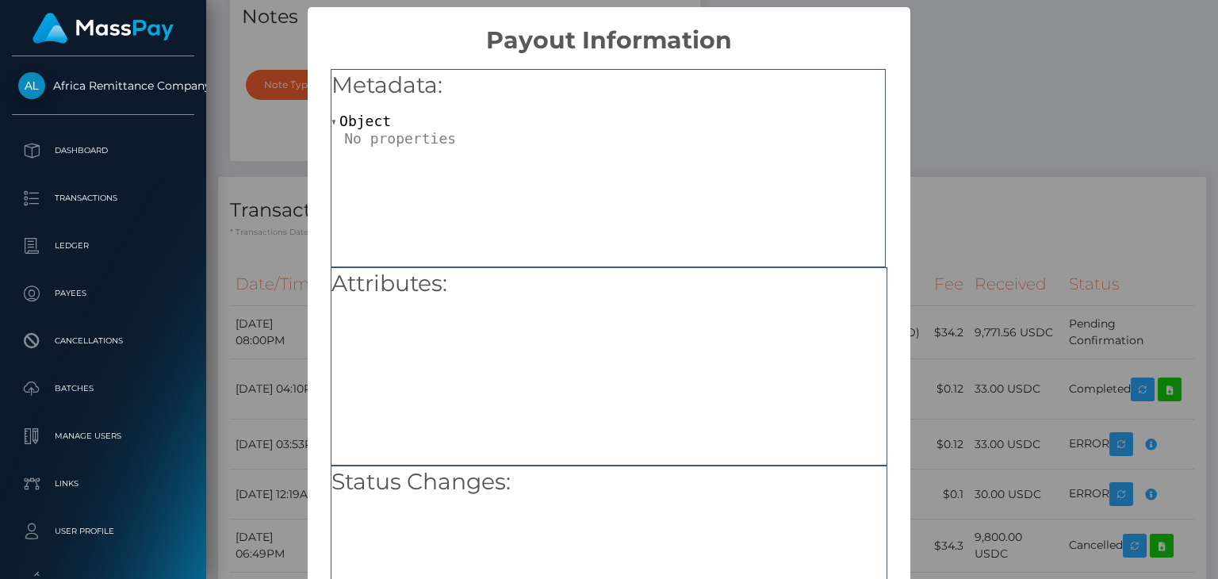
drag, startPoint x: 1025, startPoint y: 182, endPoint x: 903, endPoint y: 129, distance: 132.9
click at [1022, 179] on div "× Payout Information Metadata: Object Attributes: Status Changes: OK No Cancel" at bounding box center [609, 289] width 1218 height 579
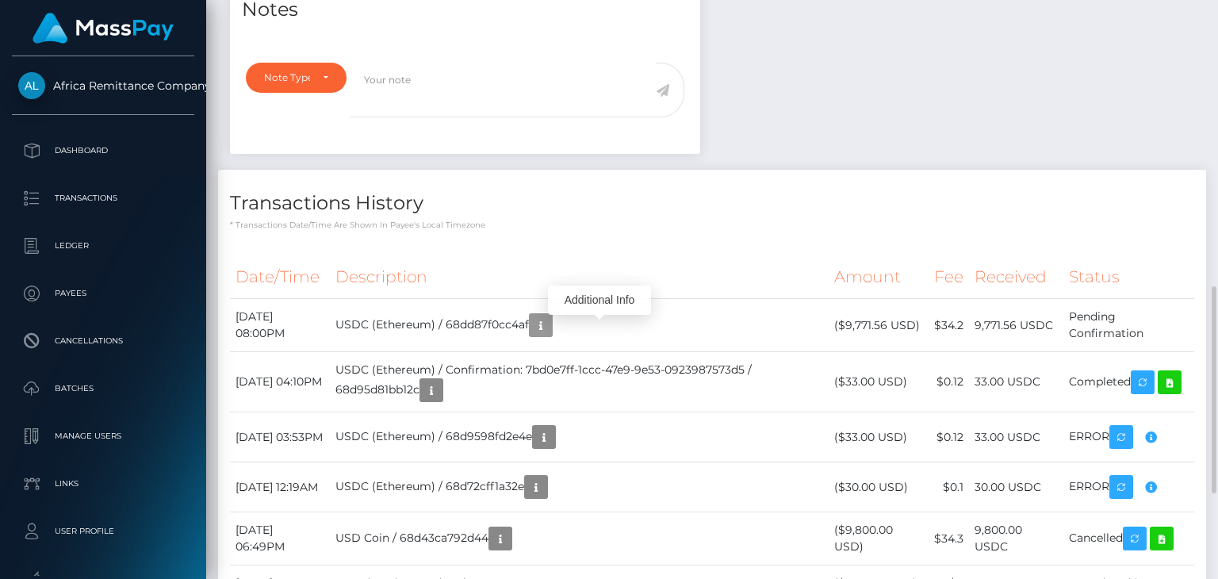
scroll to position [1038, 0]
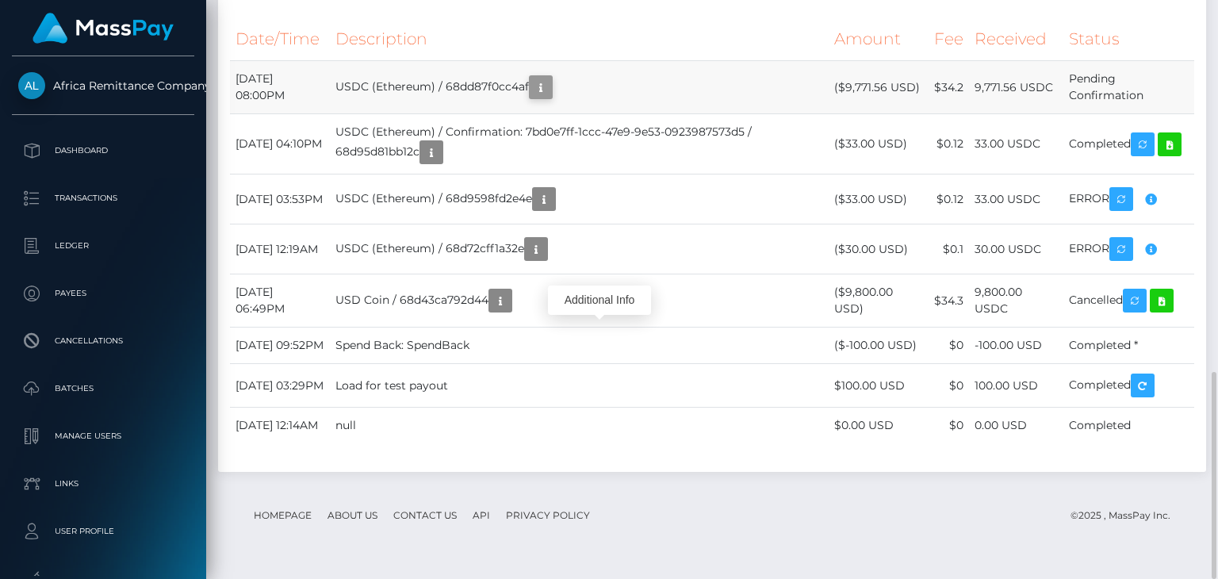
click at [550, 83] on icon "button" at bounding box center [540, 88] width 19 height 20
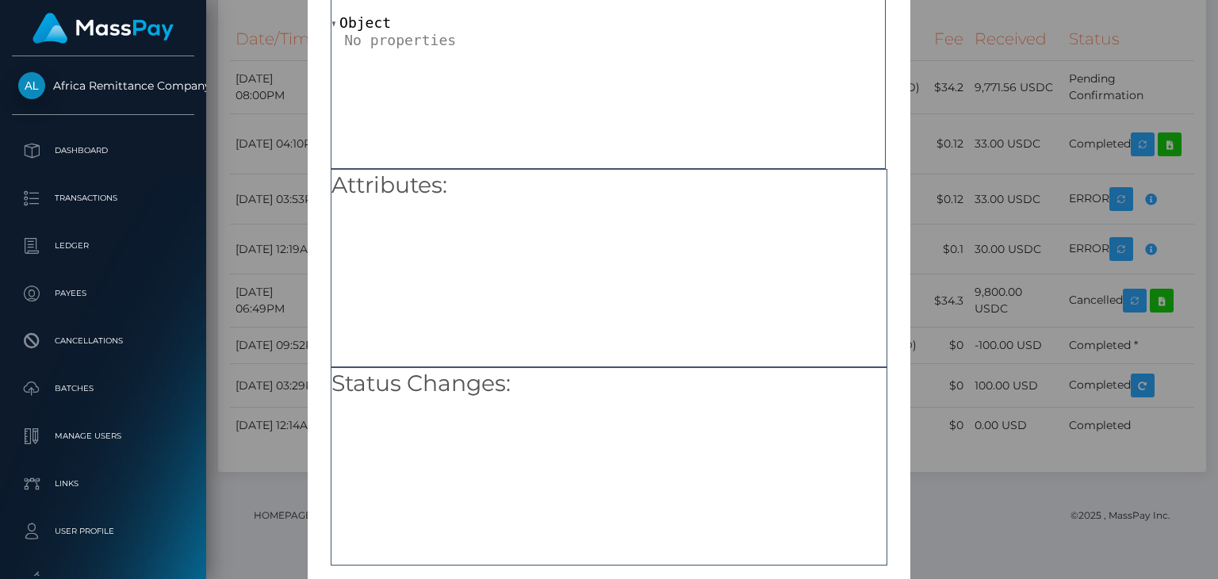
scroll to position [175, 0]
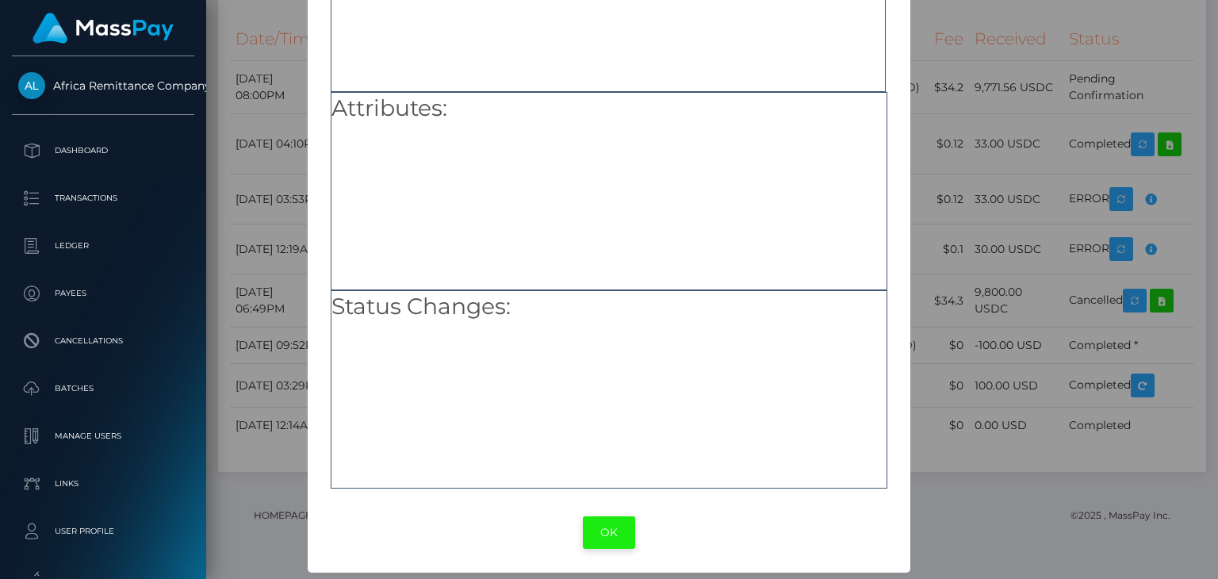
click at [600, 543] on button "OK" at bounding box center [609, 532] width 52 height 33
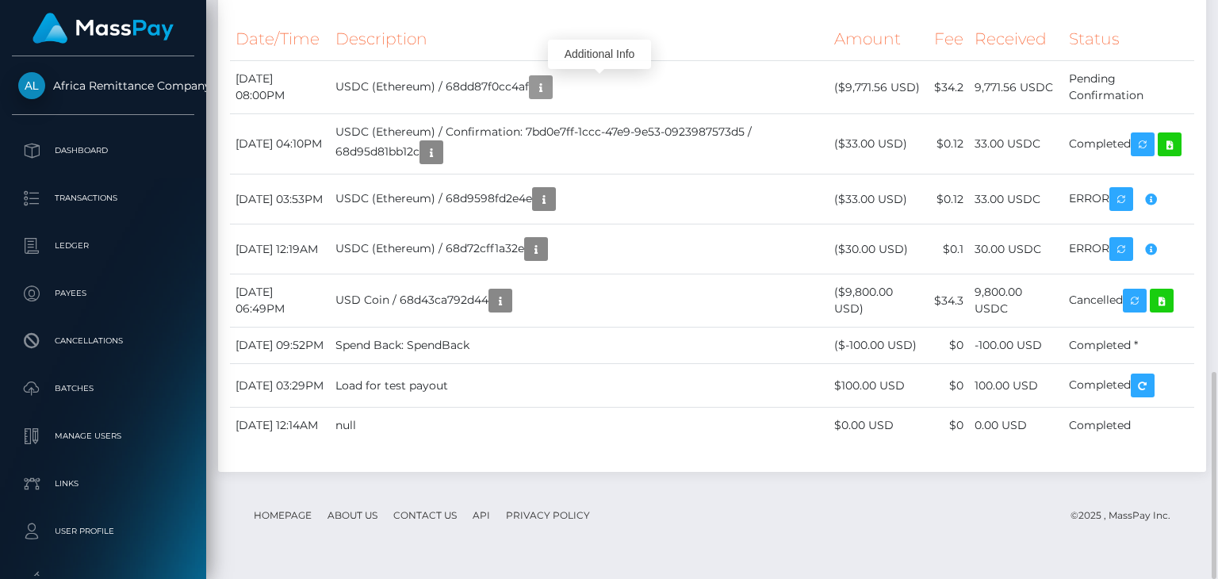
scroll to position [190, 305]
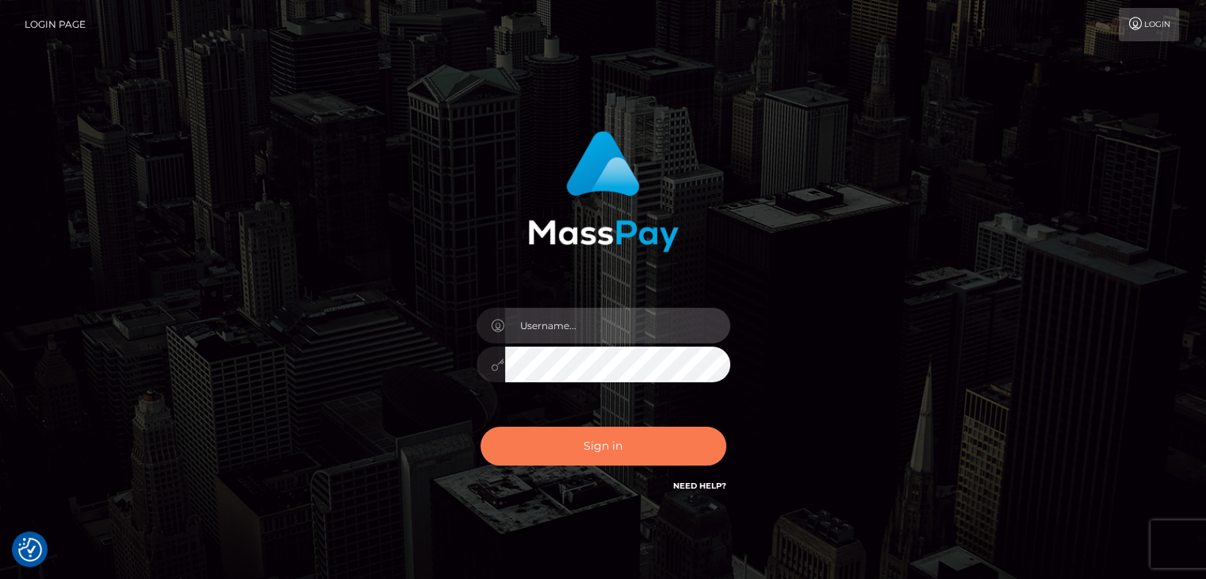
type input "rokhaya.sika"
click at [608, 446] on button "Sign in" at bounding box center [604, 446] width 246 height 39
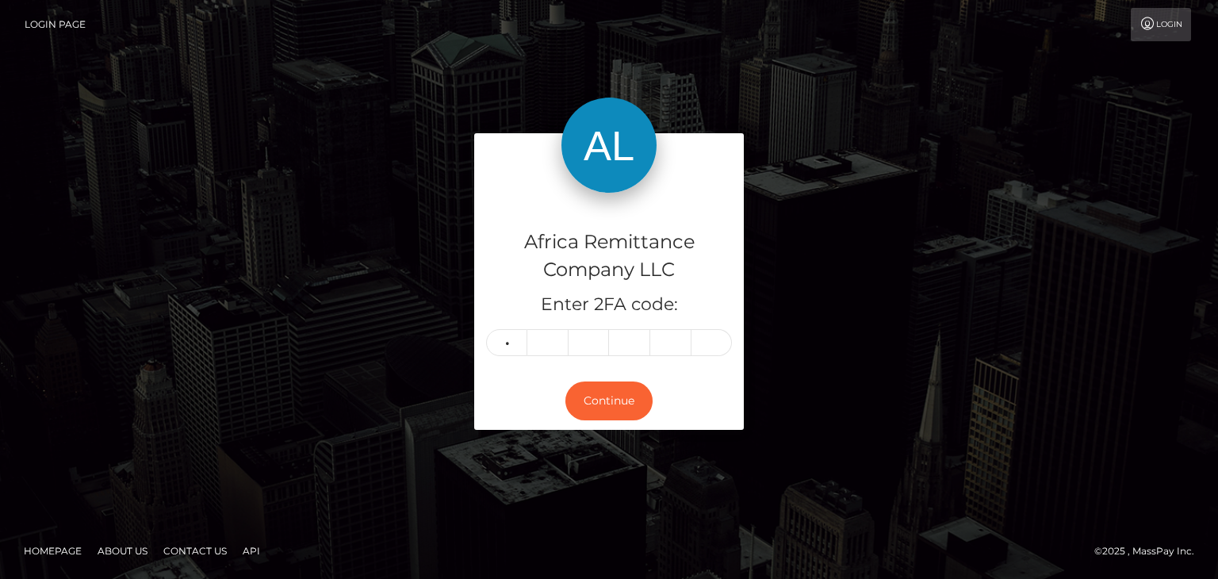
type input "2"
type input "4"
type input "5"
type input "2"
type input "1"
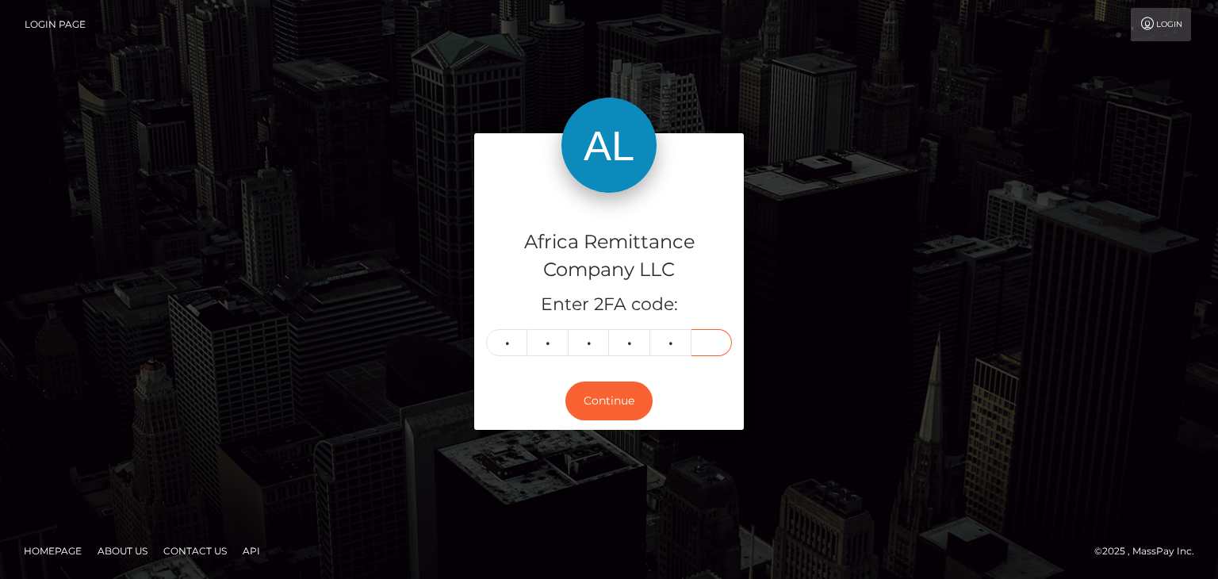
type input "1"
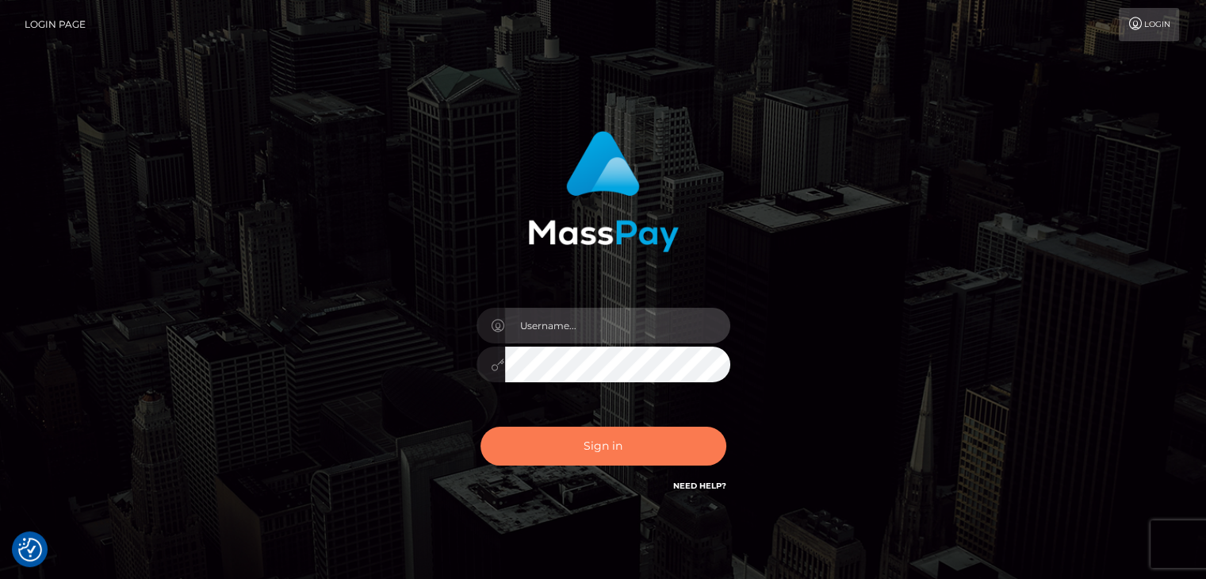
type input "rokhaya.sika"
click at [603, 454] on button "Sign in" at bounding box center [604, 446] width 246 height 39
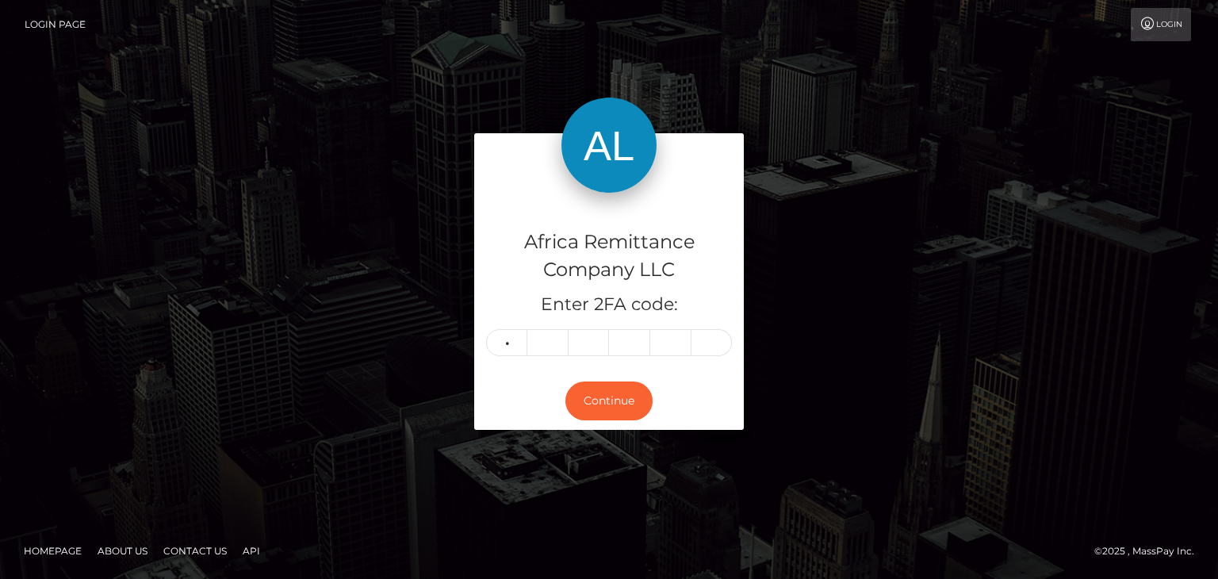
type input "5"
type input "7"
type input "1"
type input "8"
type input "3"
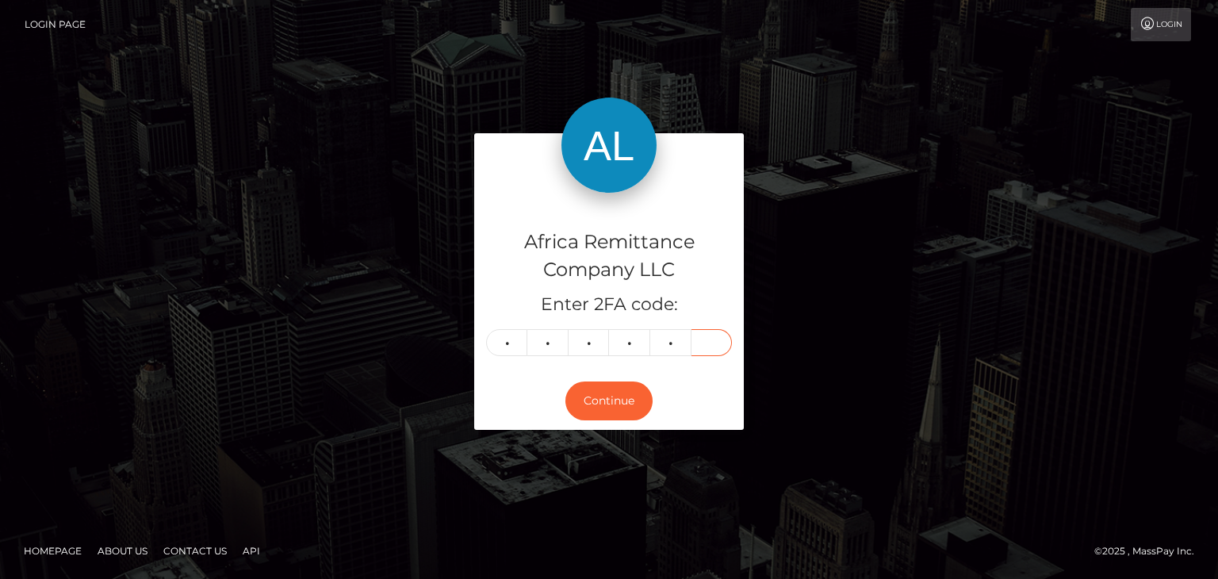
type input "0"
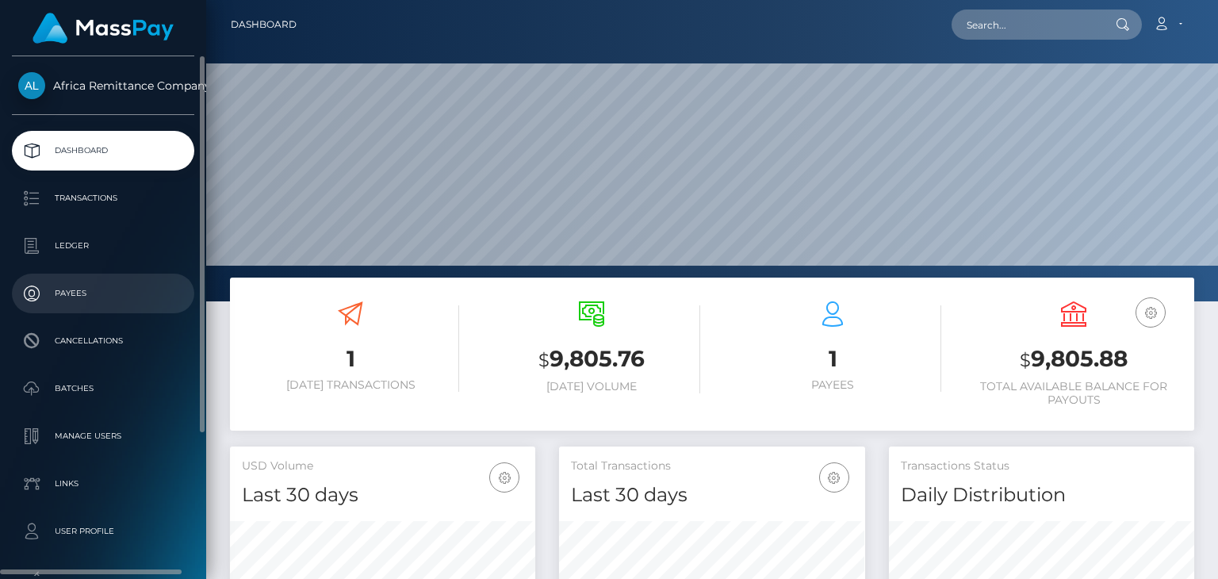
click at [77, 293] on p "Payees" at bounding box center [103, 294] width 170 height 24
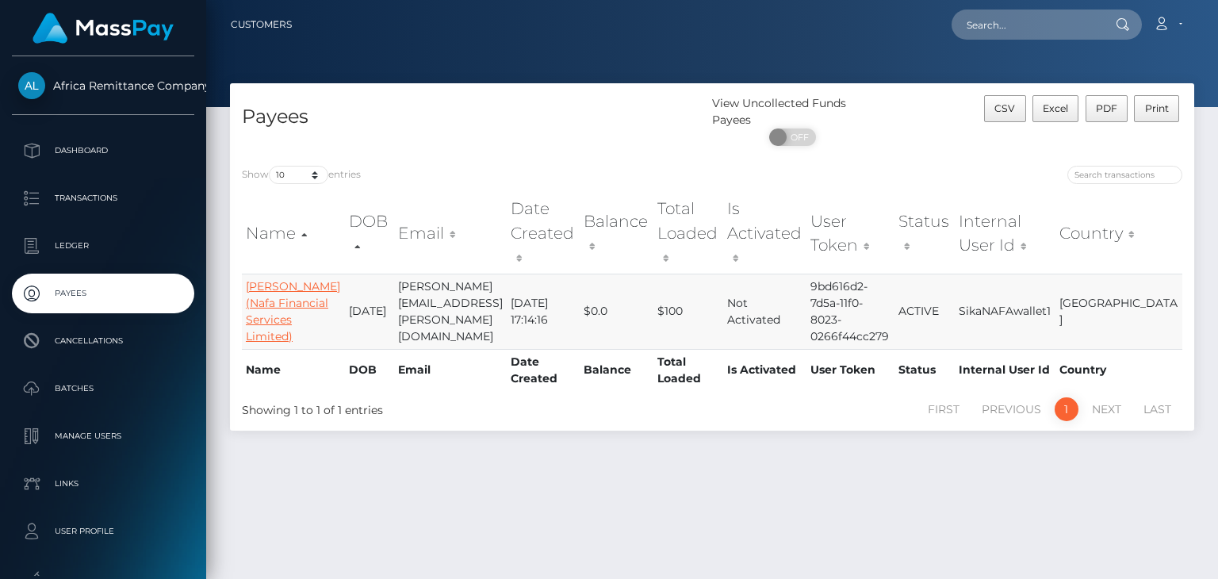
click at [267, 280] on link "[PERSON_NAME] (Nafa Financial Services Limited)" at bounding box center [293, 311] width 94 height 64
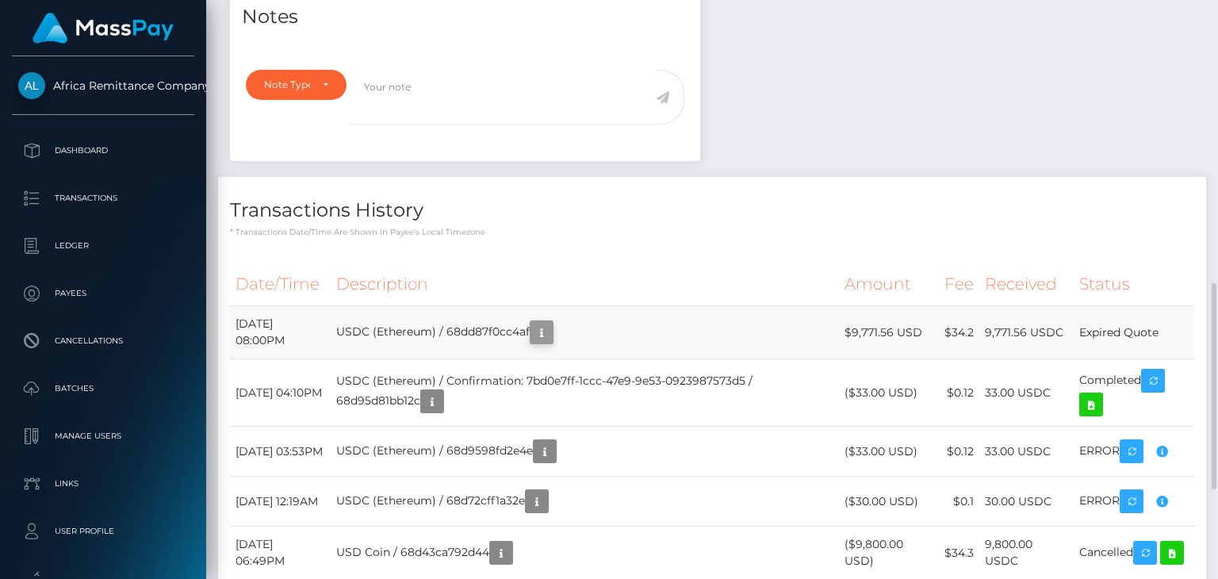
scroll to position [190, 305]
click at [551, 323] on icon "button" at bounding box center [541, 333] width 19 height 20
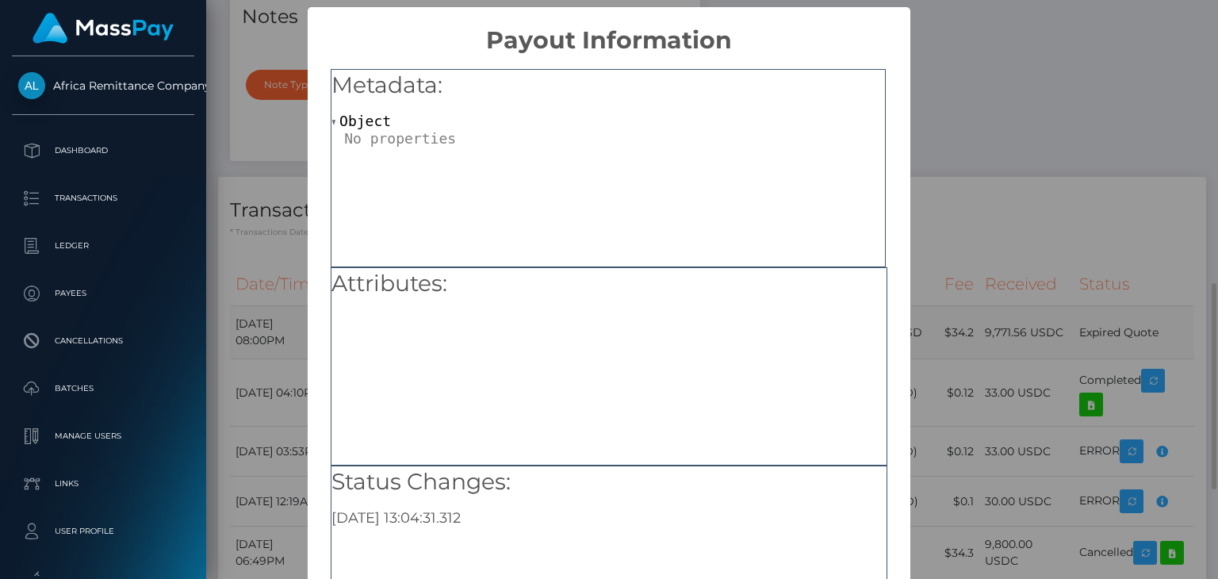
scroll to position [175, 0]
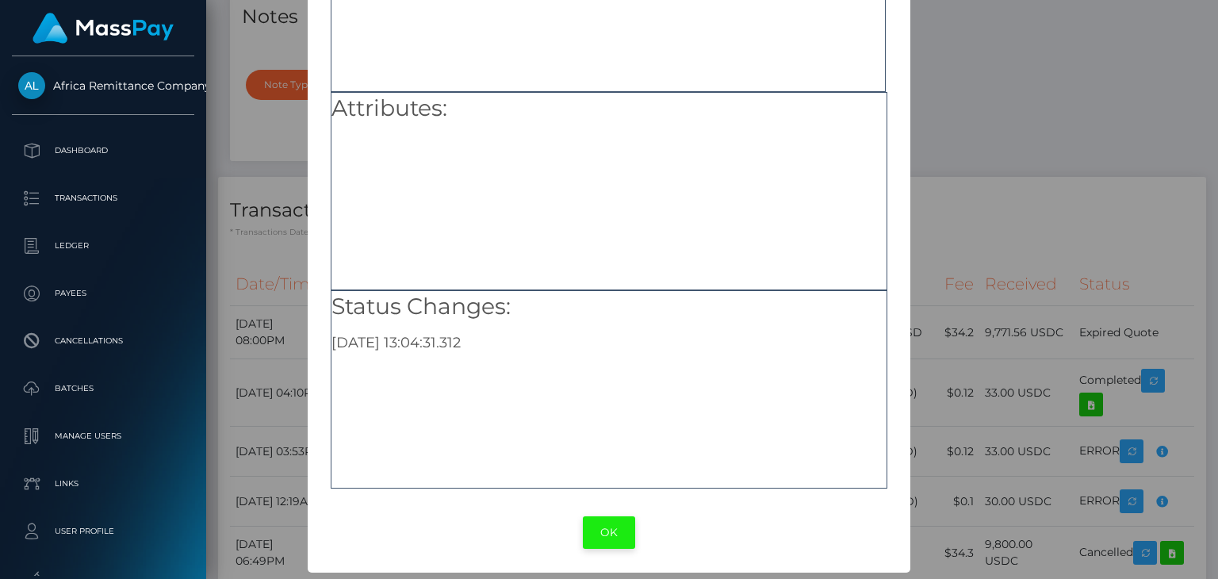
click at [612, 526] on button "OK" at bounding box center [609, 532] width 52 height 33
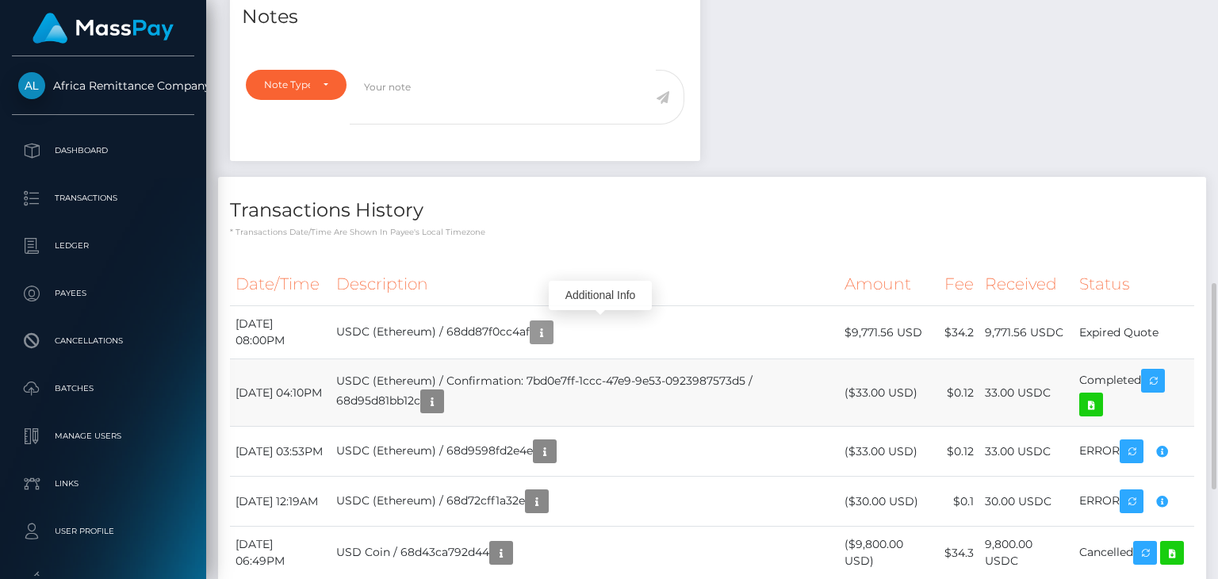
scroll to position [190, 305]
click at [1114, 332] on td "Expired Quote" at bounding box center [1134, 332] width 121 height 53
click at [246, 332] on td "October 1, 2025 08:00PM" at bounding box center [280, 332] width 101 height 53
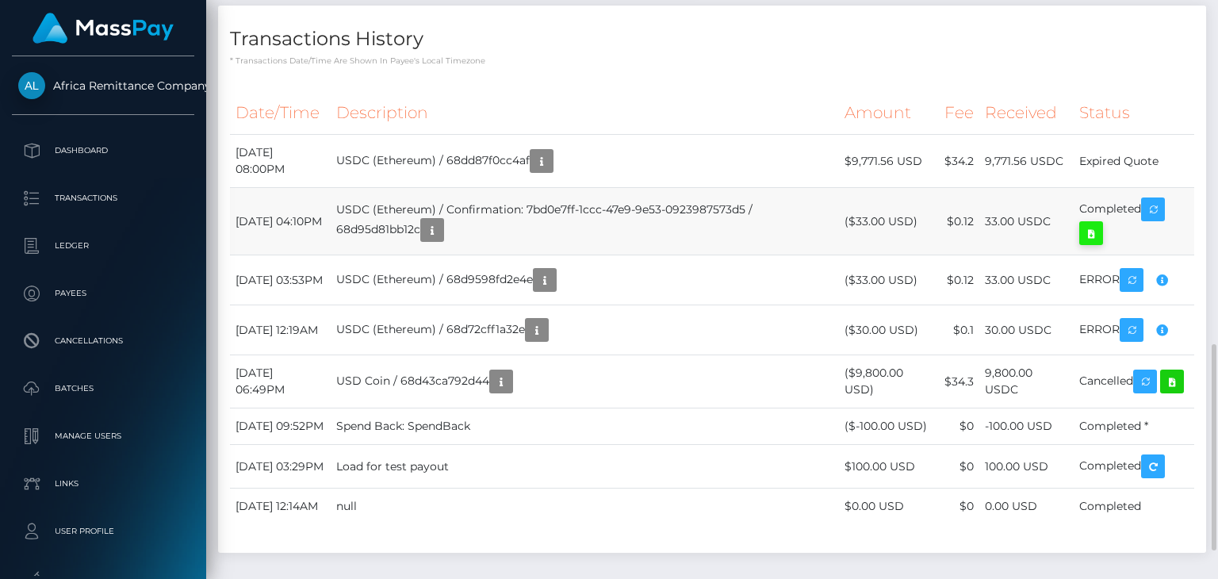
click at [1101, 224] on icon at bounding box center [1091, 234] width 19 height 20
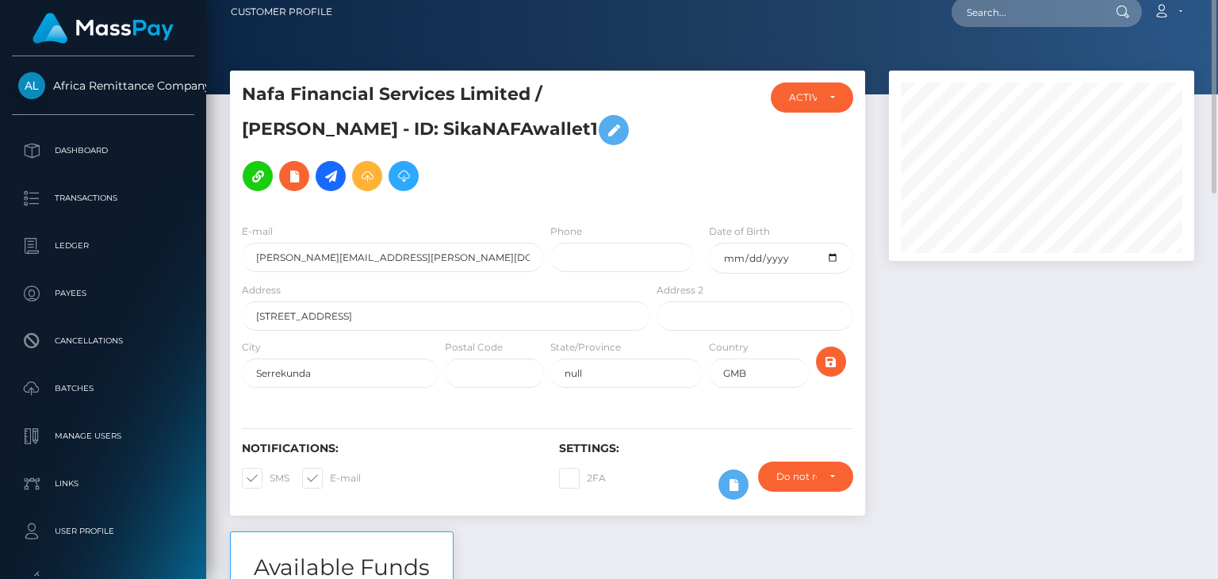
scroll to position [0, 0]
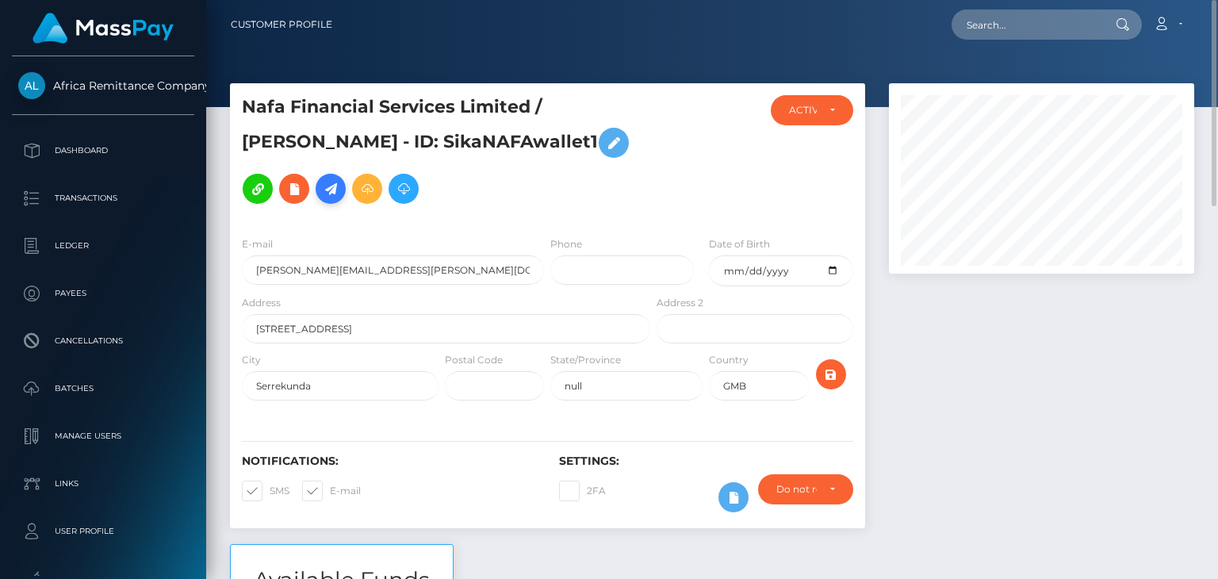
click at [321, 186] on icon at bounding box center [330, 189] width 19 height 20
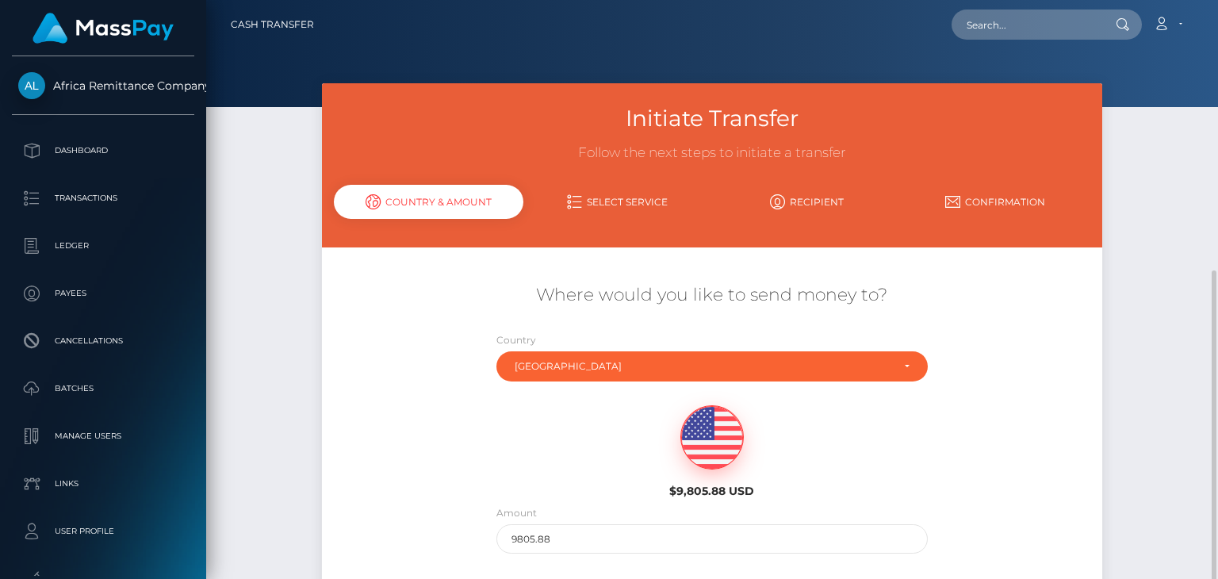
scroll to position [151, 0]
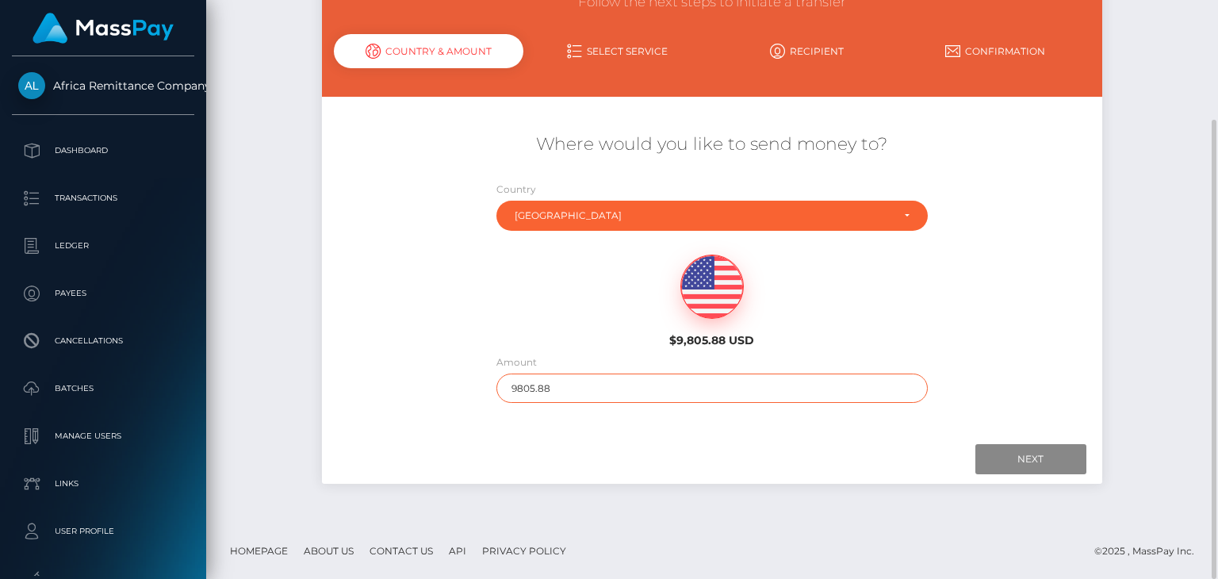
drag, startPoint x: 596, startPoint y: 390, endPoint x: 436, endPoint y: 396, distance: 160.3
click at [436, 396] on div "Where would you like to send money to? Country Abkhazia Afghanistan Albania Alg…" at bounding box center [712, 268] width 780 height 286
type input "1000"
click at [1031, 444] on input "Next" at bounding box center [1031, 459] width 111 height 30
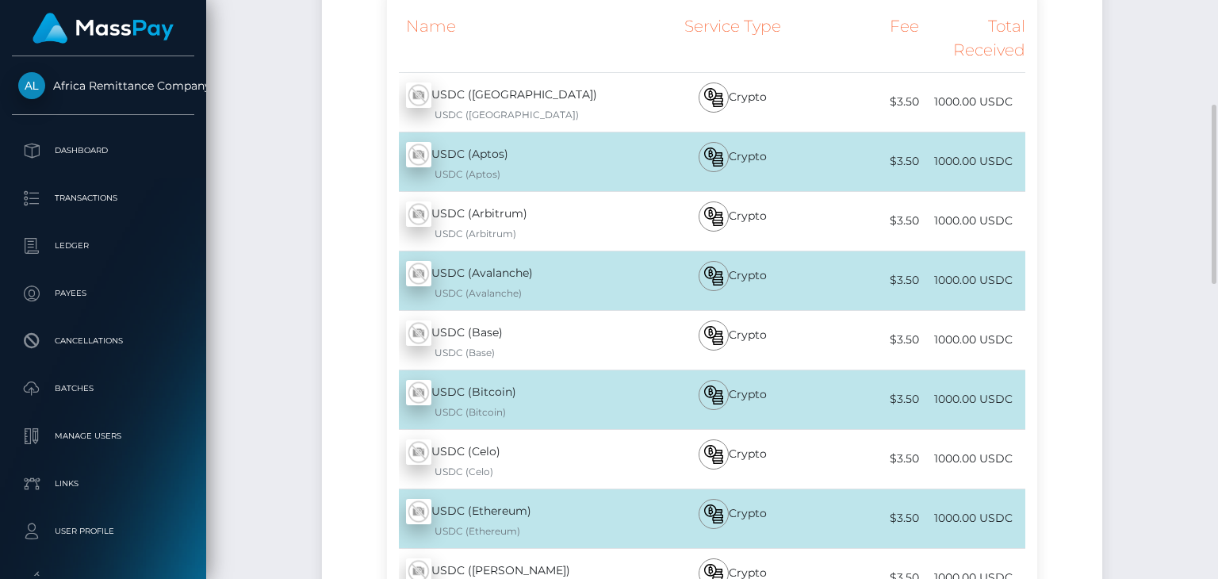
scroll to position [497, 0]
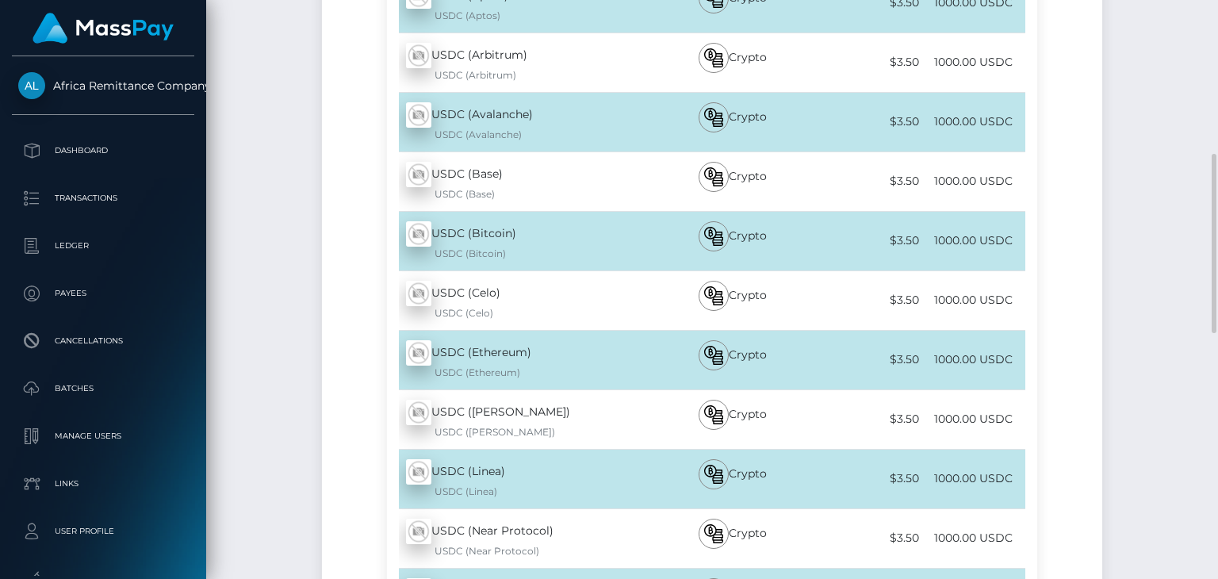
click at [505, 356] on div "USDC (Ethereum) - USDC USDC (Ethereum)" at bounding box center [520, 360] width 266 height 59
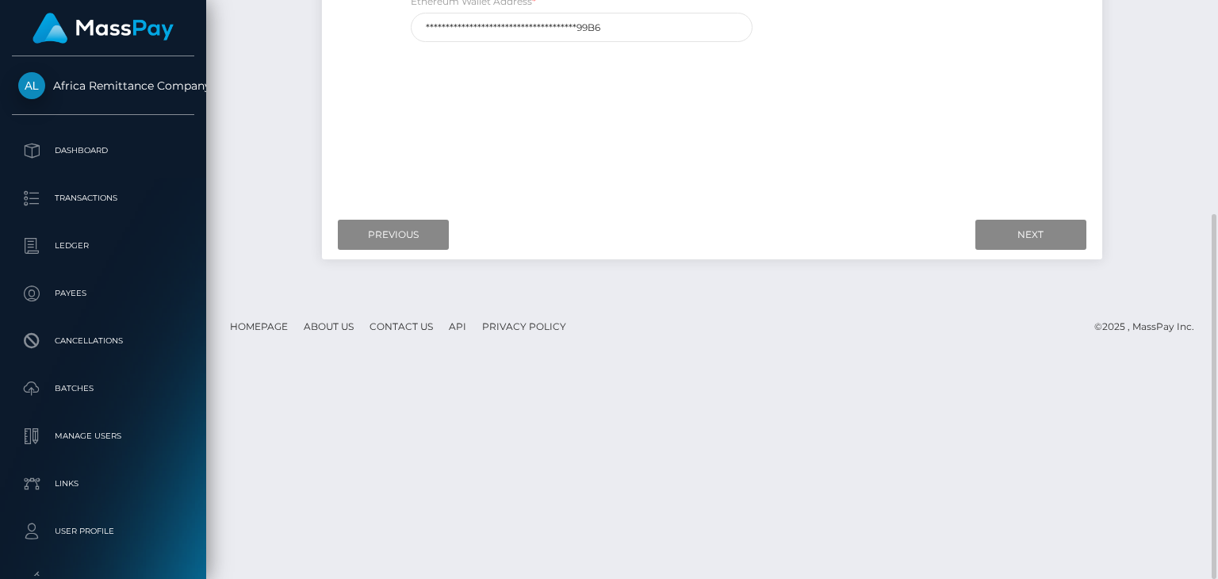
scroll to position [101, 0]
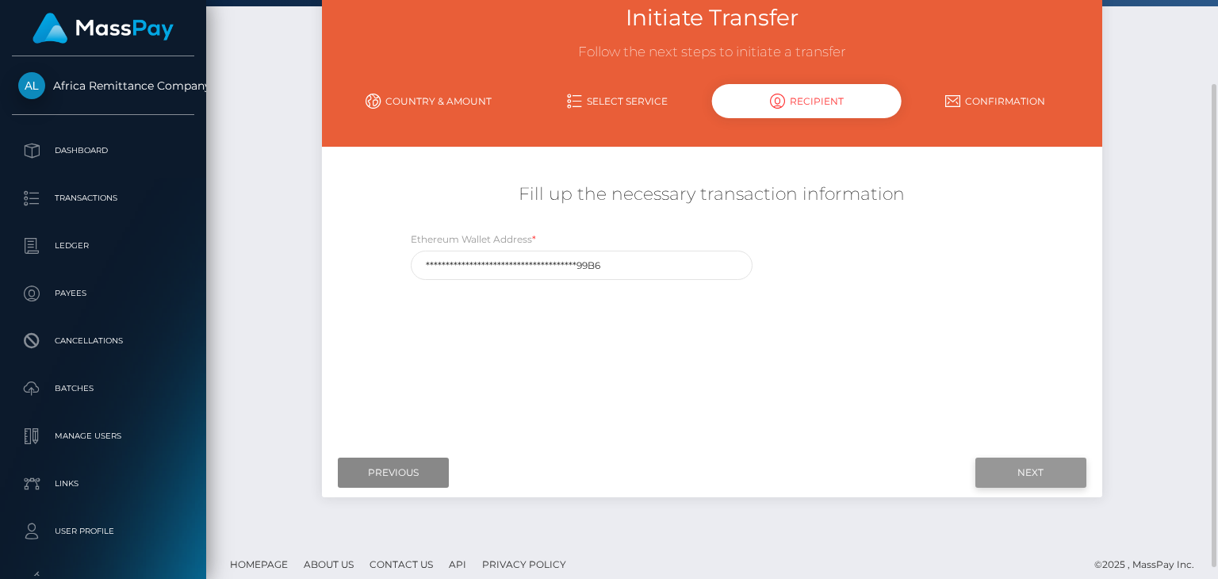
click at [1030, 462] on input "Next" at bounding box center [1031, 473] width 111 height 30
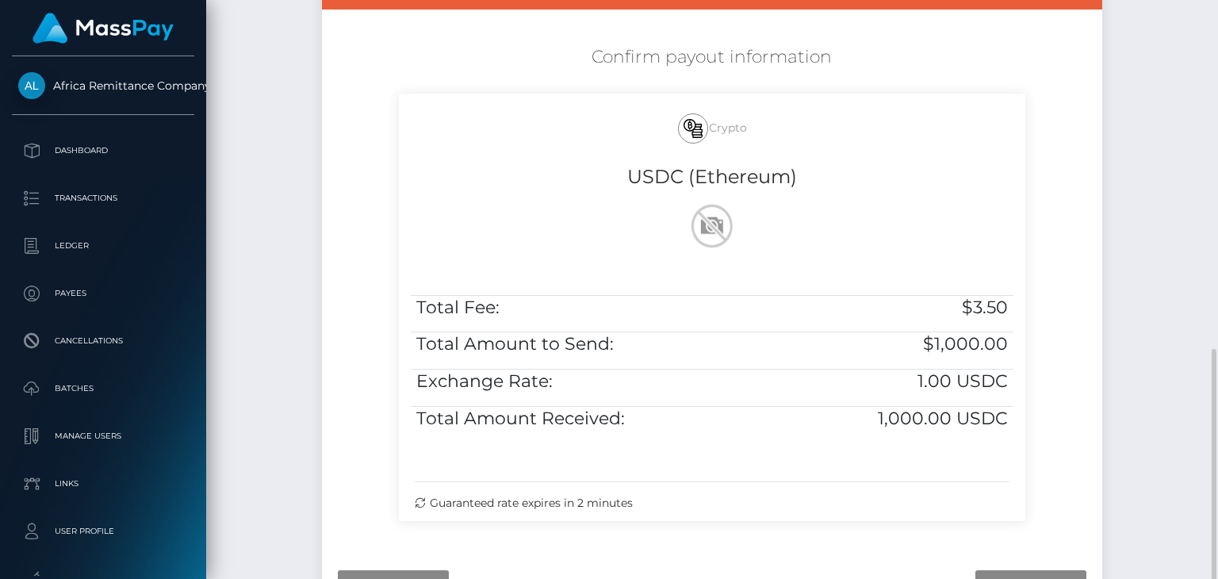
scroll to position [363, 0]
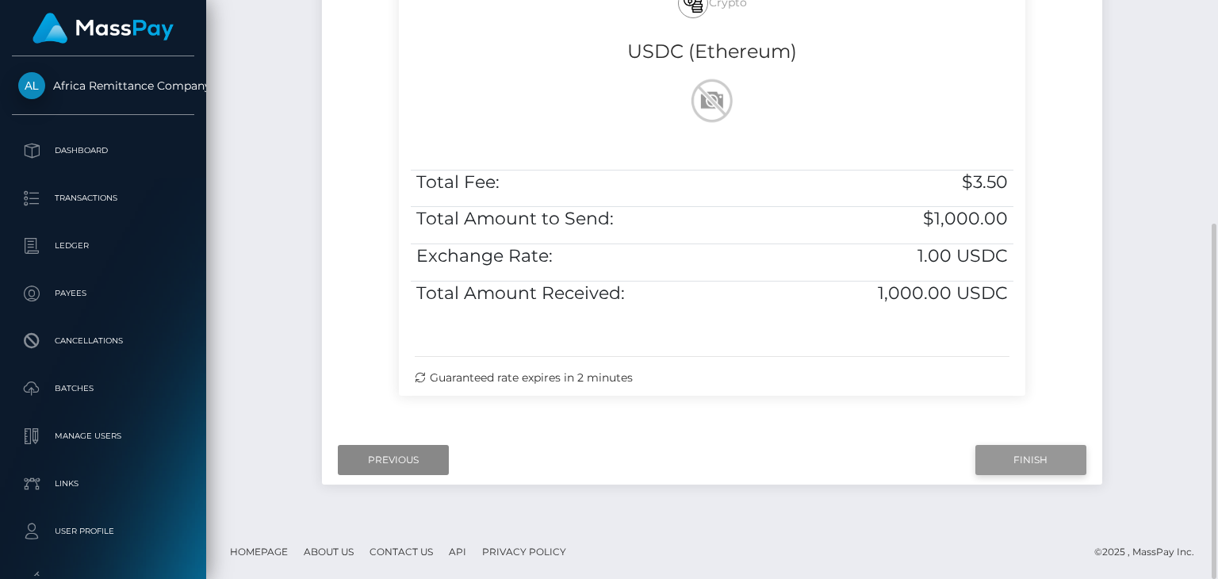
click at [1028, 463] on input "Finish" at bounding box center [1031, 460] width 111 height 30
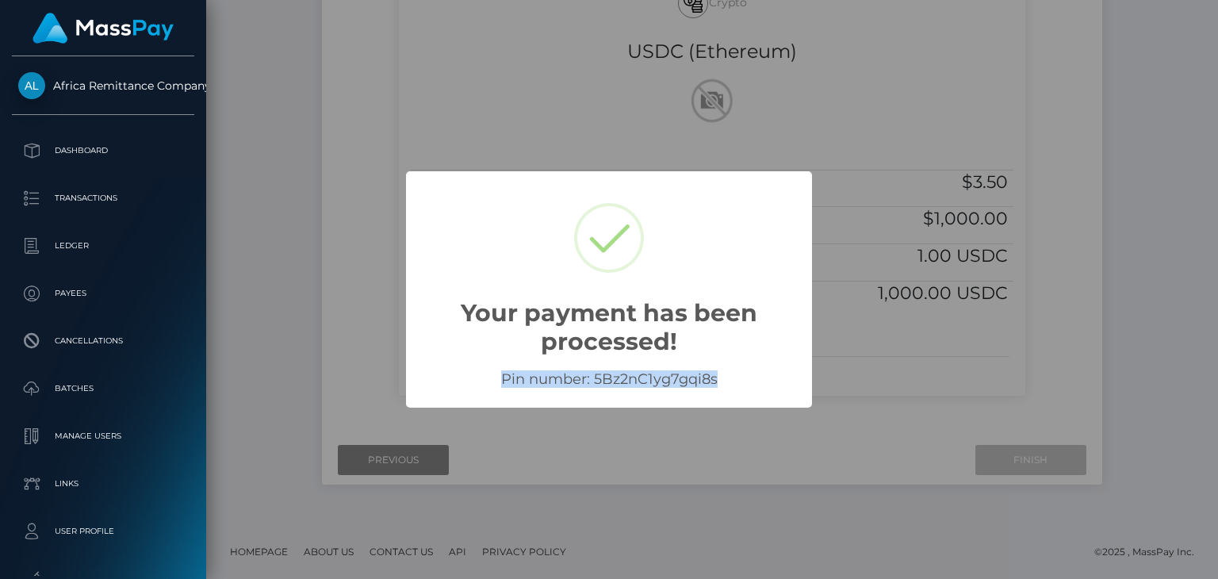
drag, startPoint x: 496, startPoint y: 374, endPoint x: 738, endPoint y: 385, distance: 242.1
click at [738, 385] on div "Pin number: 5Bz2nC1yg7gqi8s" at bounding box center [609, 374] width 406 height 36
copy div "Pin number: 5Bz2nC1yg7gqi8s"
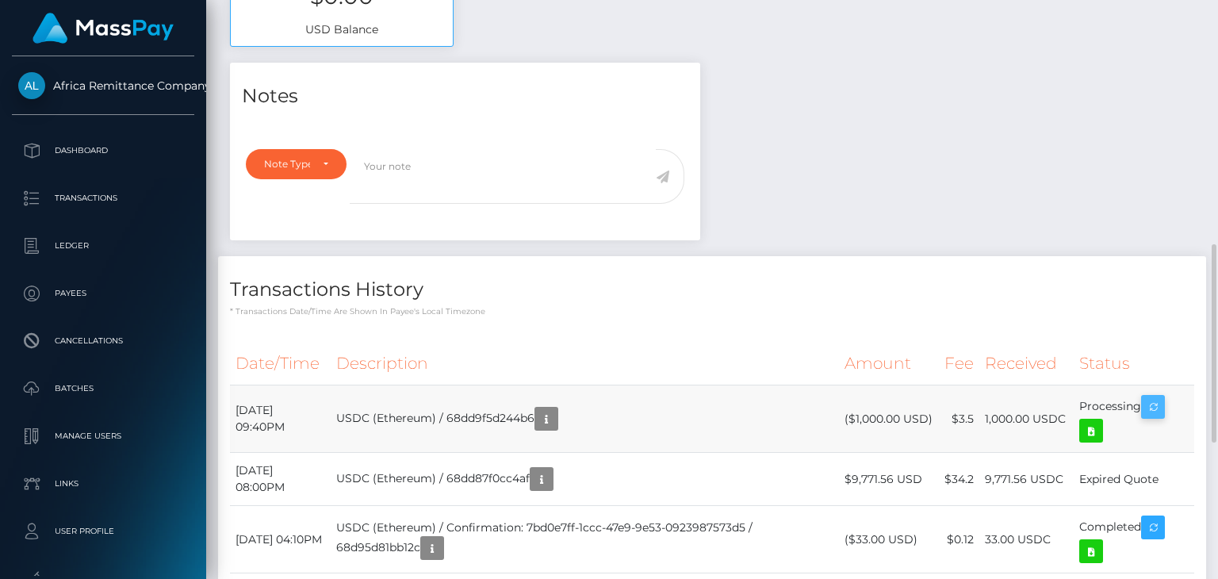
scroll to position [190, 305]
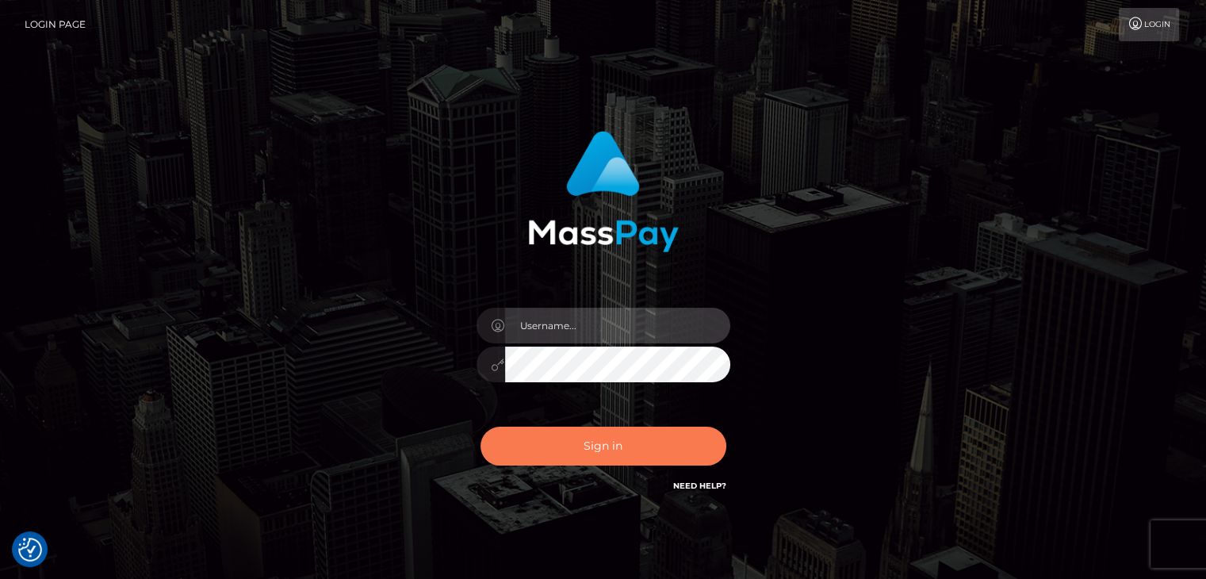
type input "rokhaya.sika"
click at [568, 445] on button "Sign in" at bounding box center [604, 446] width 246 height 39
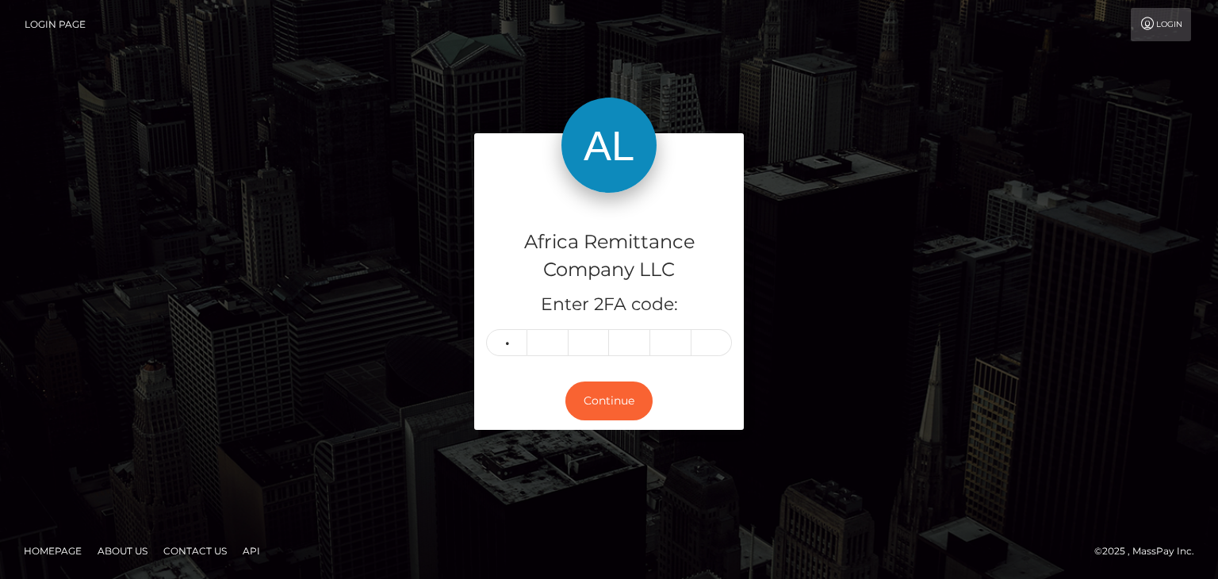
type input "7"
type input "1"
type input "4"
type input "0"
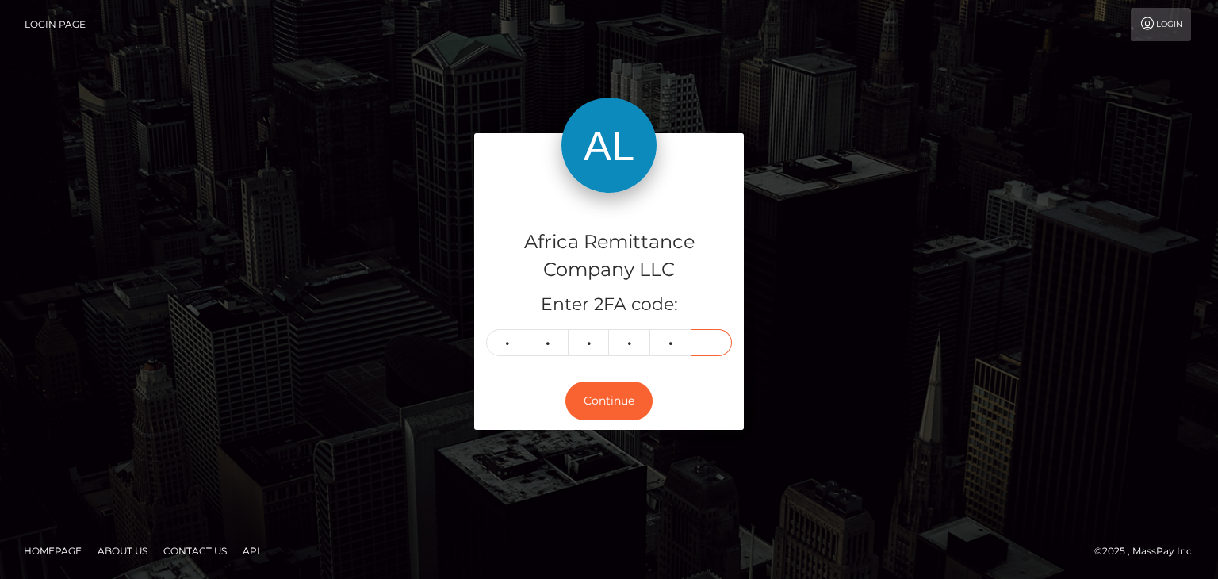
type input "2"
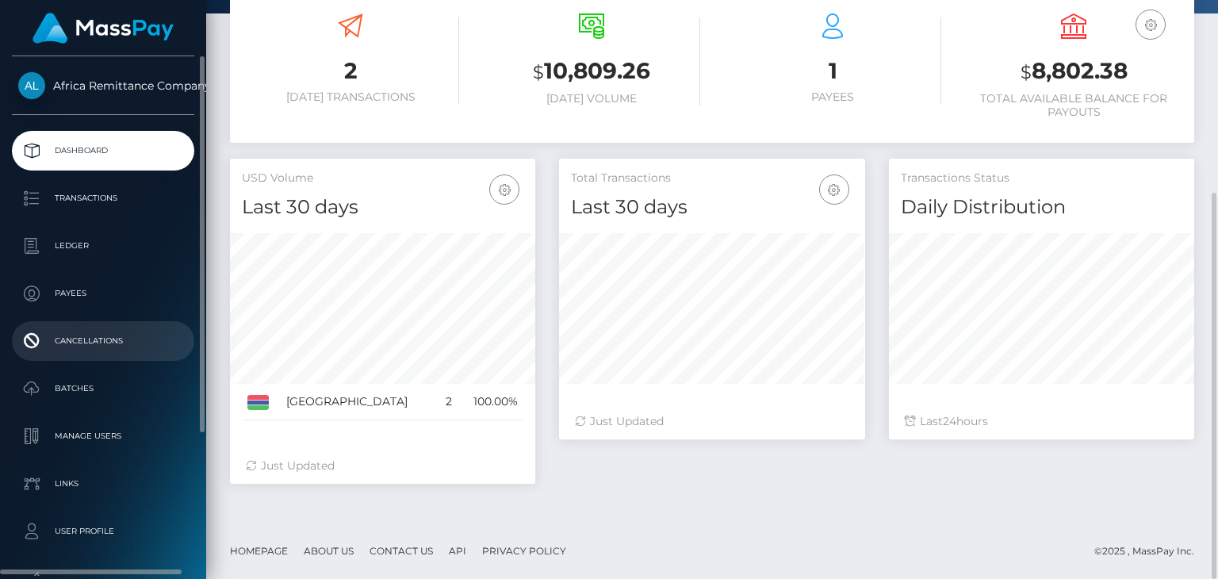
scroll to position [209, 0]
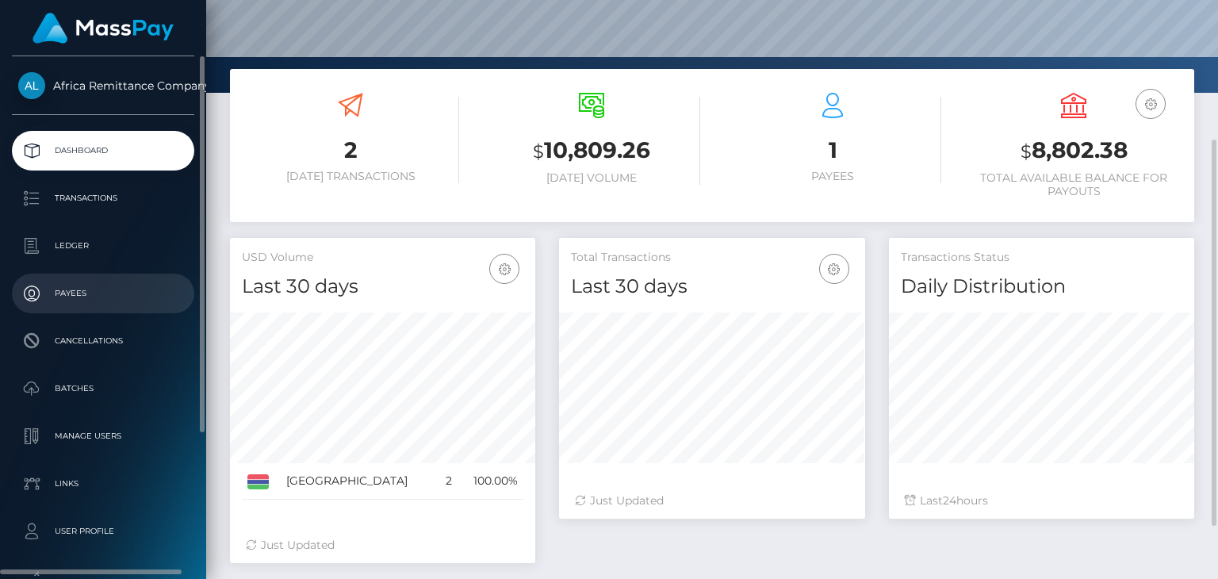
click at [74, 293] on p "Payees" at bounding box center [103, 294] width 170 height 24
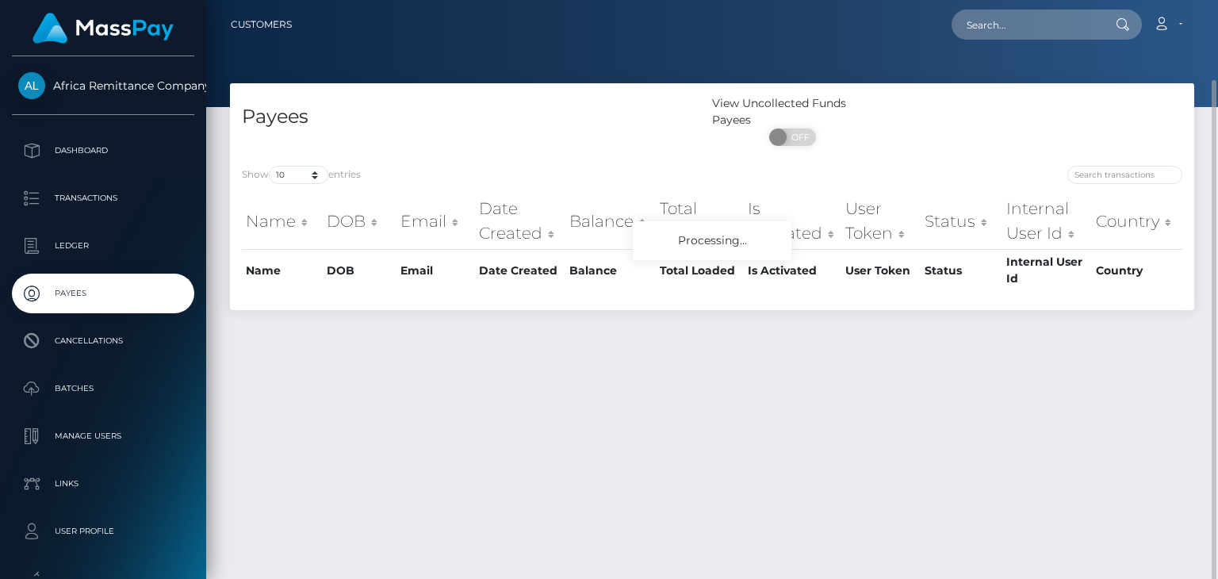
scroll to position [41, 0]
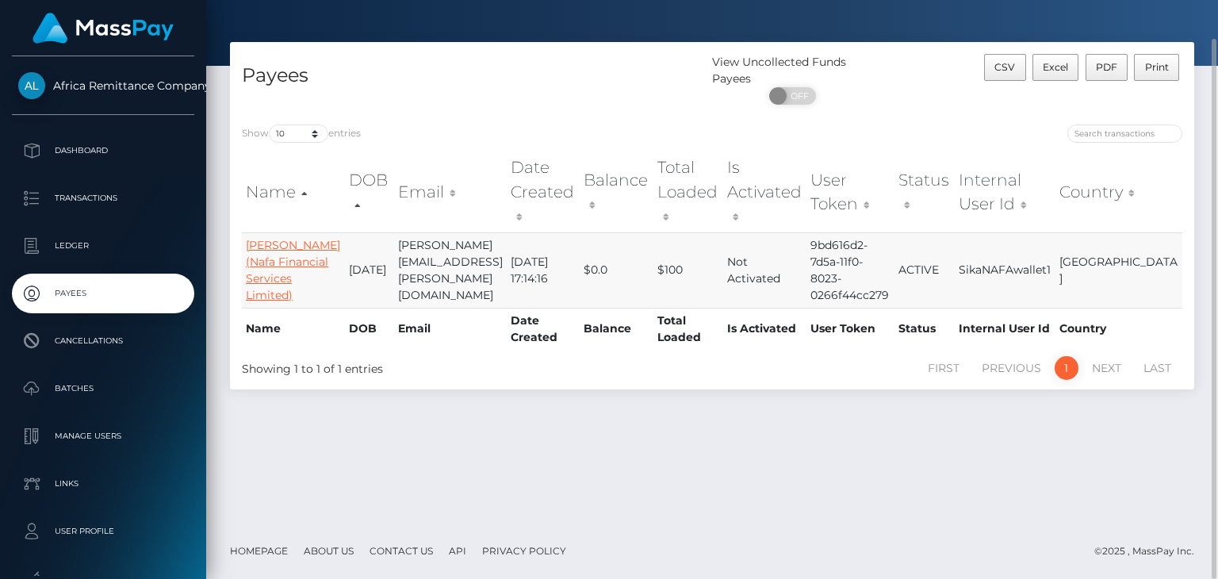
click at [266, 238] on link "[PERSON_NAME] (Nafa Financial Services Limited)" at bounding box center [293, 270] width 94 height 64
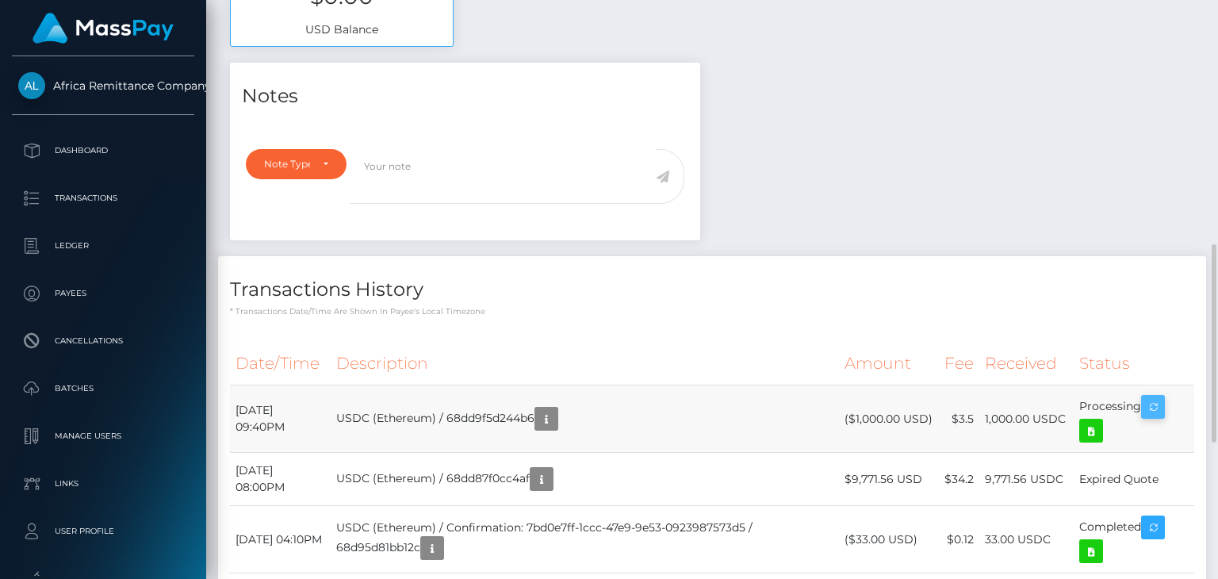
scroll to position [190, 305]
click at [1158, 410] on icon "button" at bounding box center [1153, 407] width 19 height 20
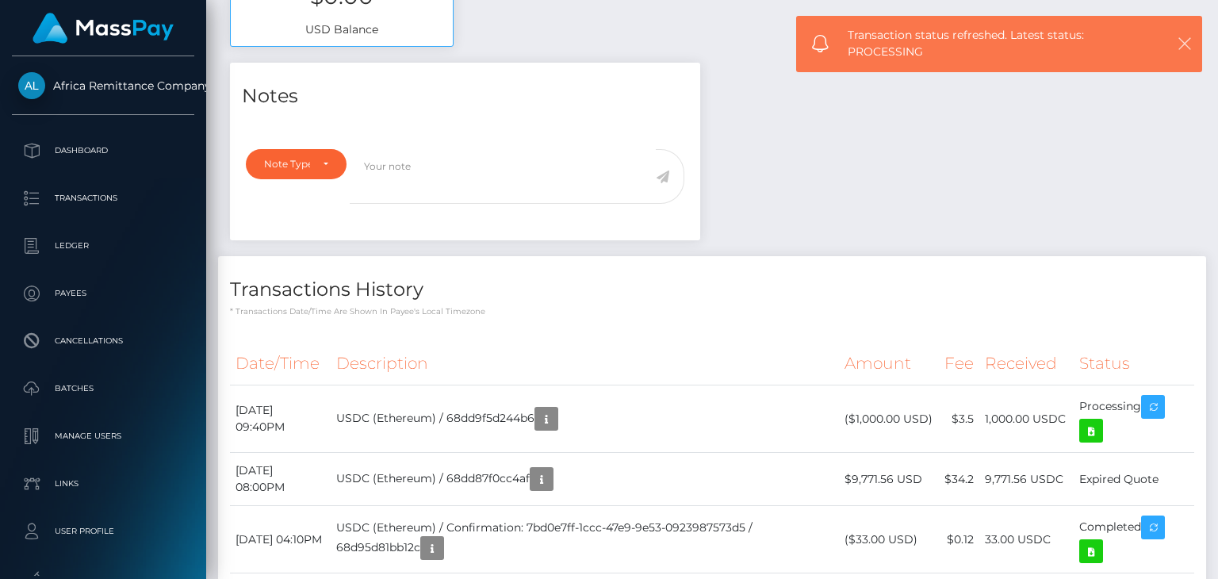
click at [1180, 42] on icon "button" at bounding box center [1185, 44] width 16 height 16
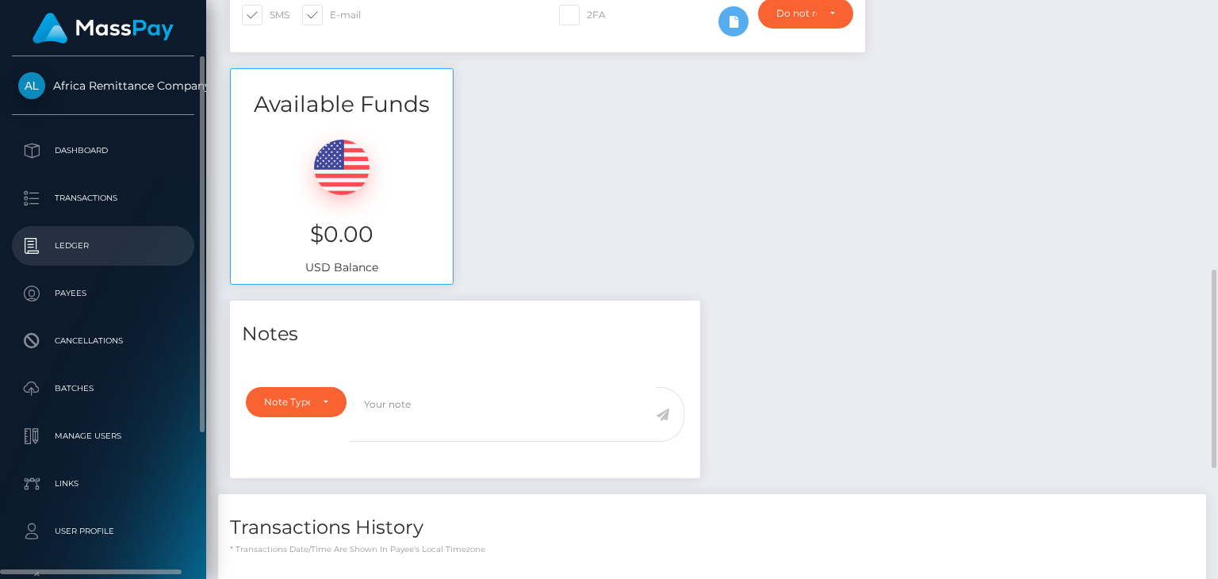
scroll to position [397, 0]
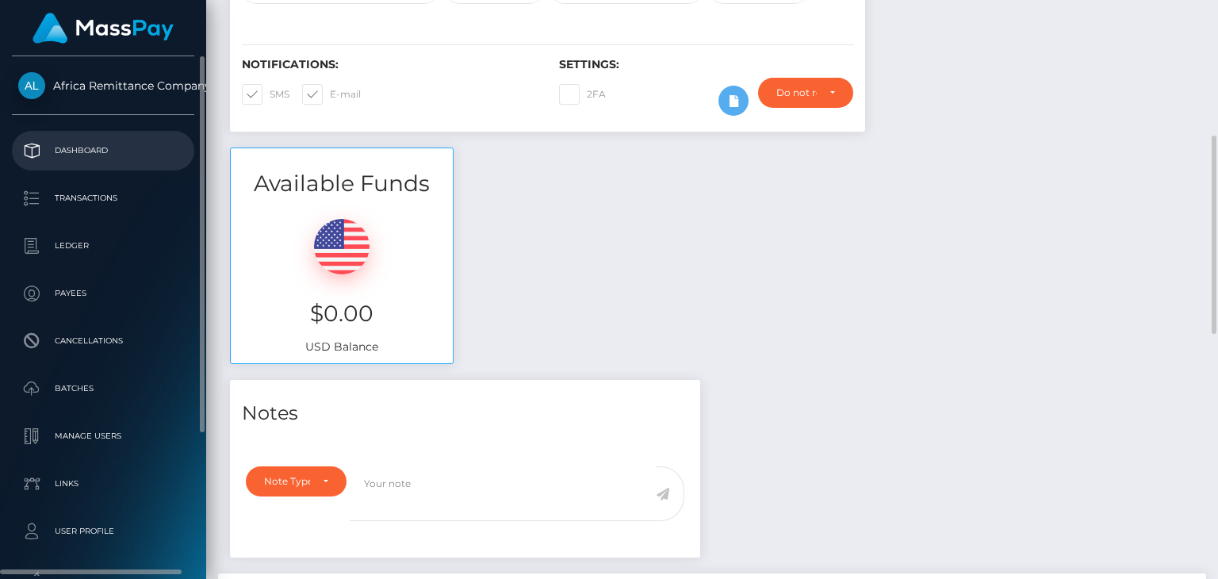
click at [90, 139] on p "Dashboard" at bounding box center [103, 151] width 170 height 24
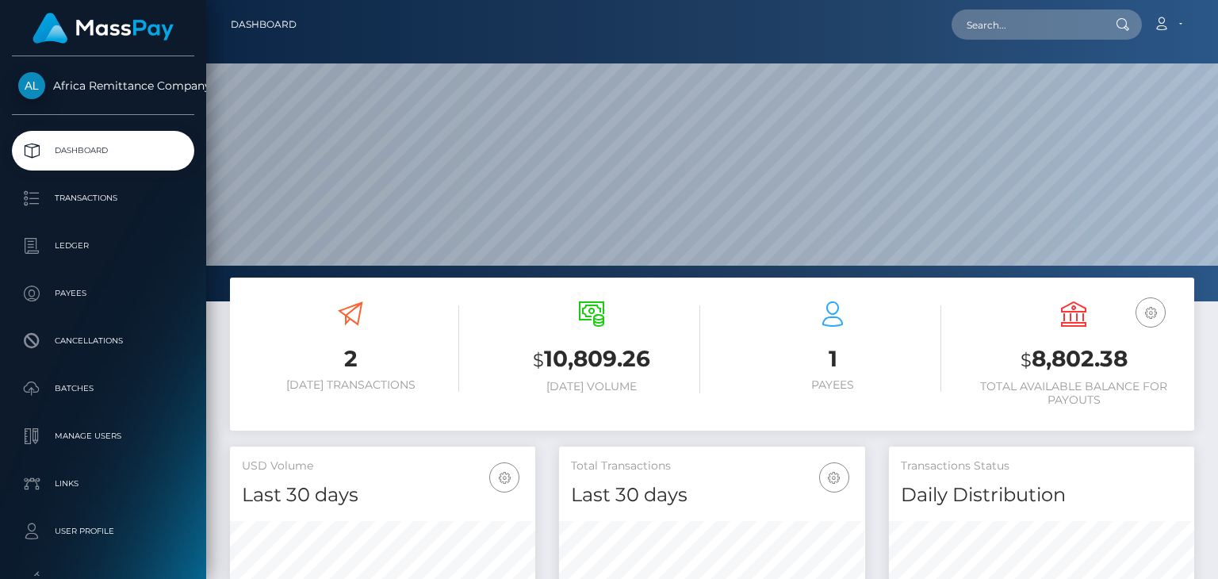
scroll to position [281, 305]
drag, startPoint x: 349, startPoint y: 315, endPoint x: 320, endPoint y: 339, distance: 38.3
click at [338, 329] on div at bounding box center [350, 316] width 25 height 30
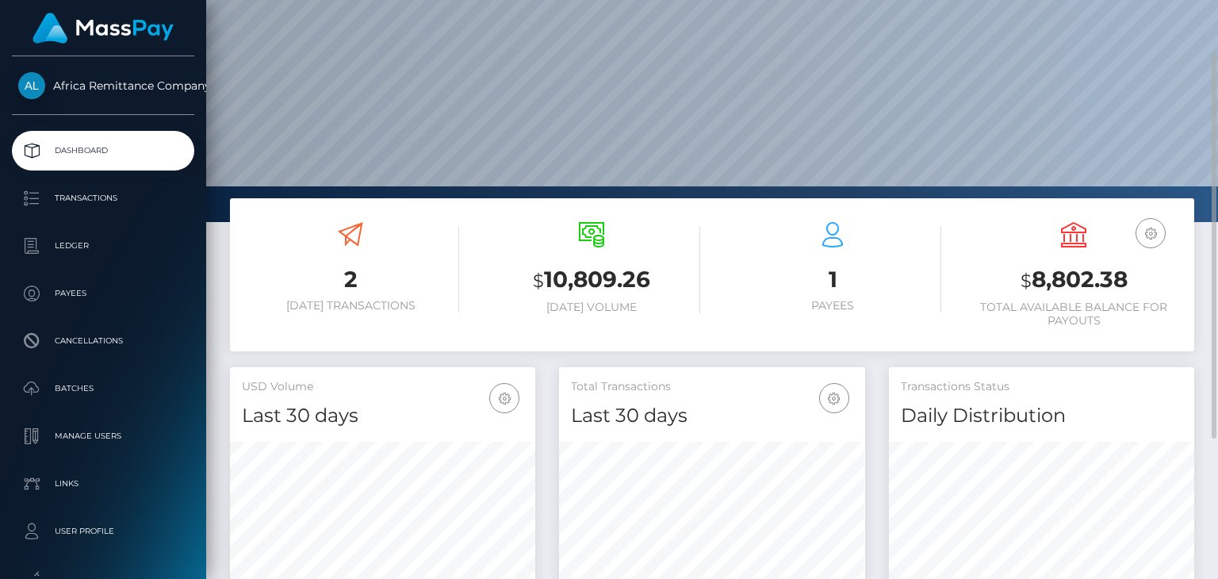
scroll to position [288, 0]
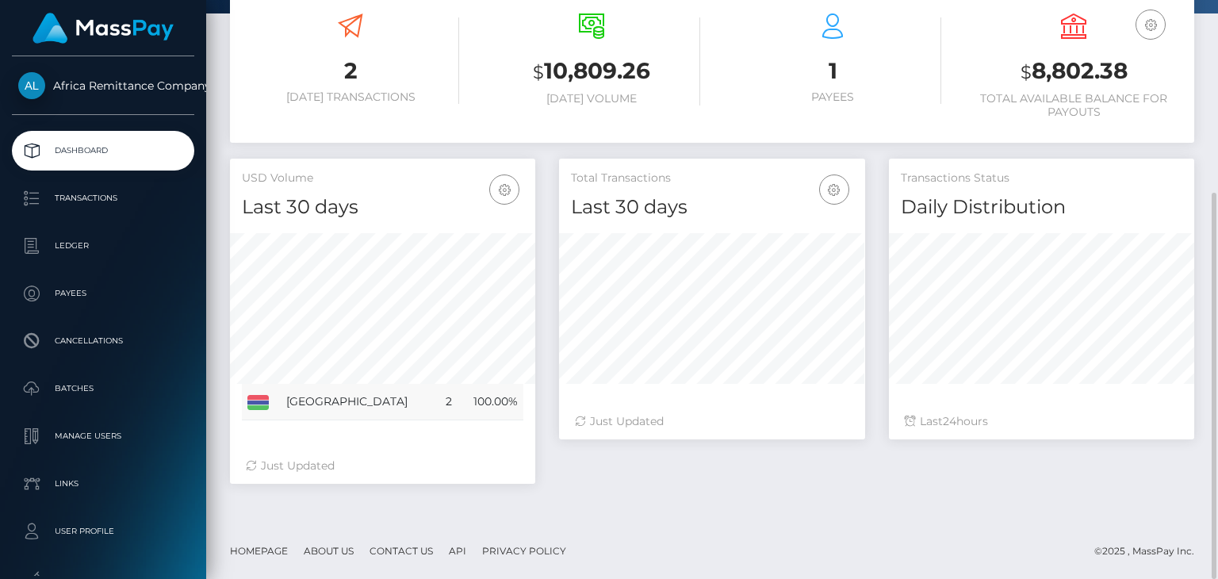
click at [495, 401] on td "100.00%" at bounding box center [491, 402] width 66 height 36
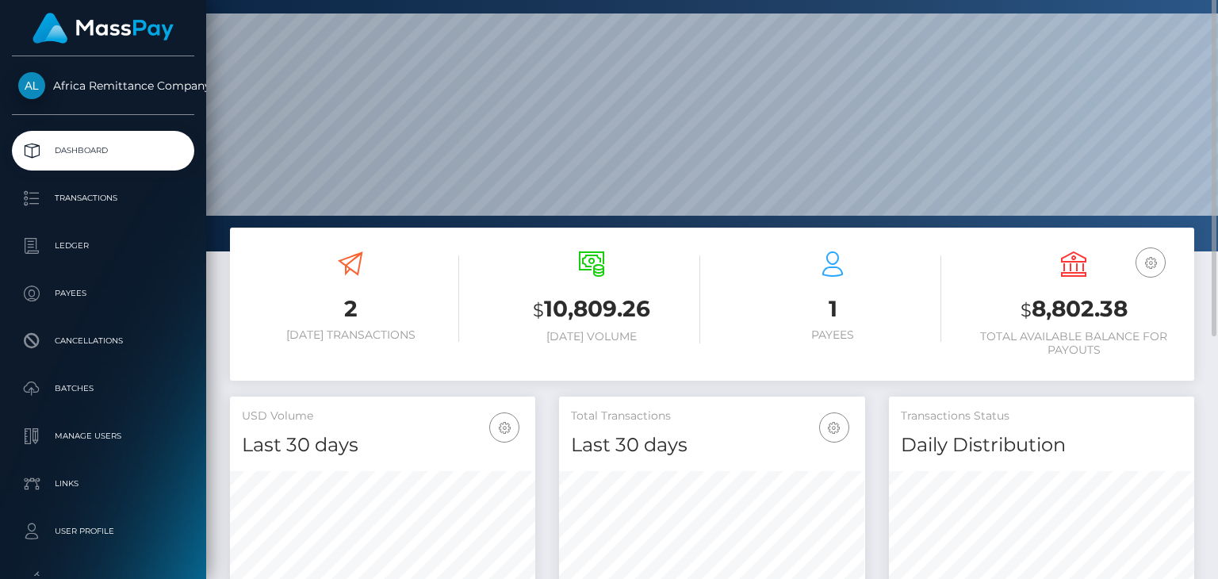
scroll to position [0, 0]
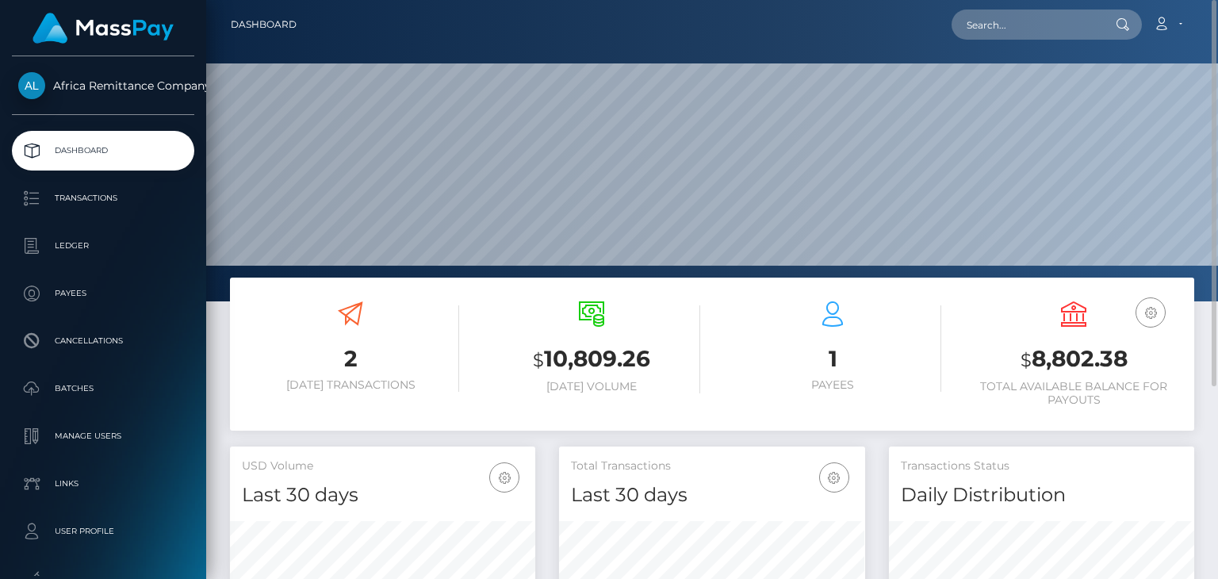
click at [357, 322] on icon at bounding box center [350, 313] width 25 height 25
click at [536, 359] on small "$" at bounding box center [538, 360] width 11 height 22
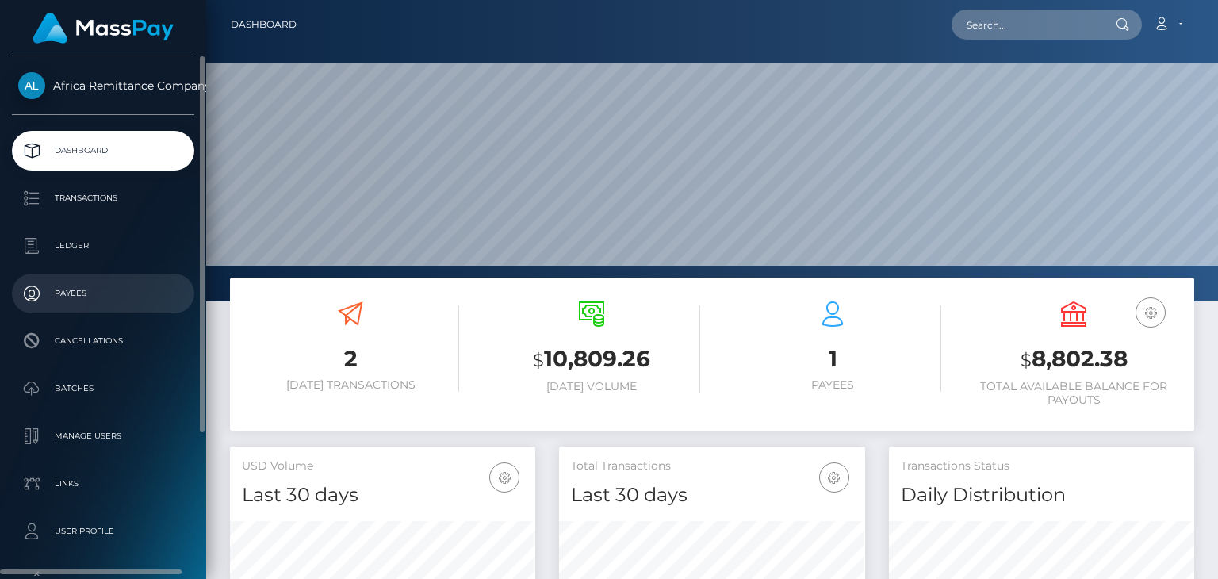
click at [86, 295] on p "Payees" at bounding box center [103, 294] width 170 height 24
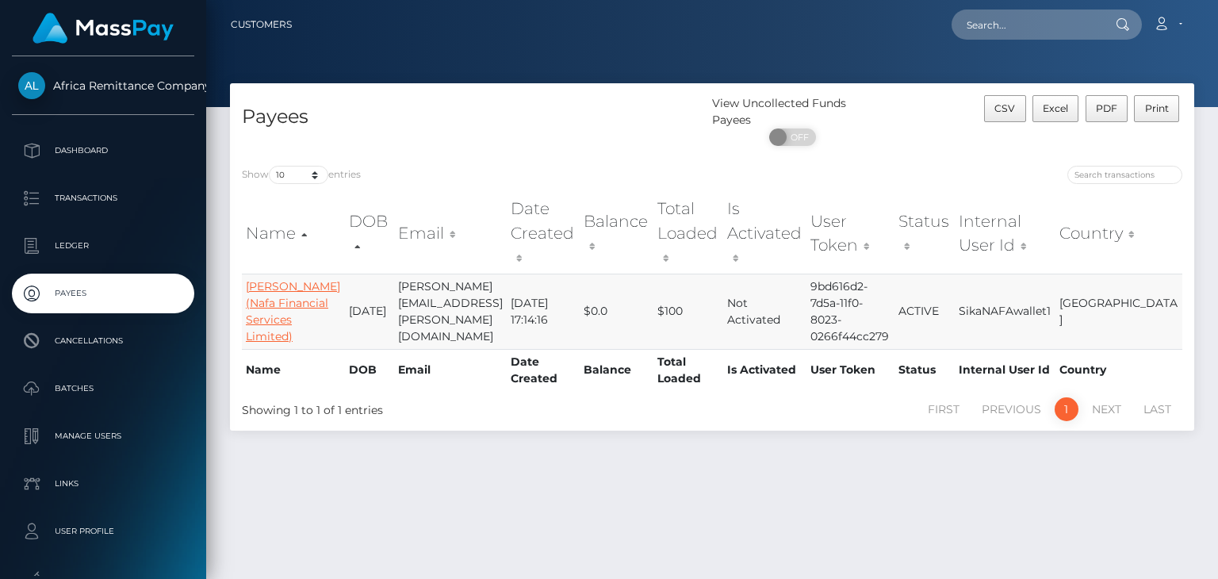
click at [263, 290] on link "Halimatou Jallow (Nafa Financial Services Limited)" at bounding box center [293, 311] width 94 height 64
click at [251, 290] on link "Halimatou Jallow (Nafa Financial Services Limited)" at bounding box center [293, 311] width 94 height 64
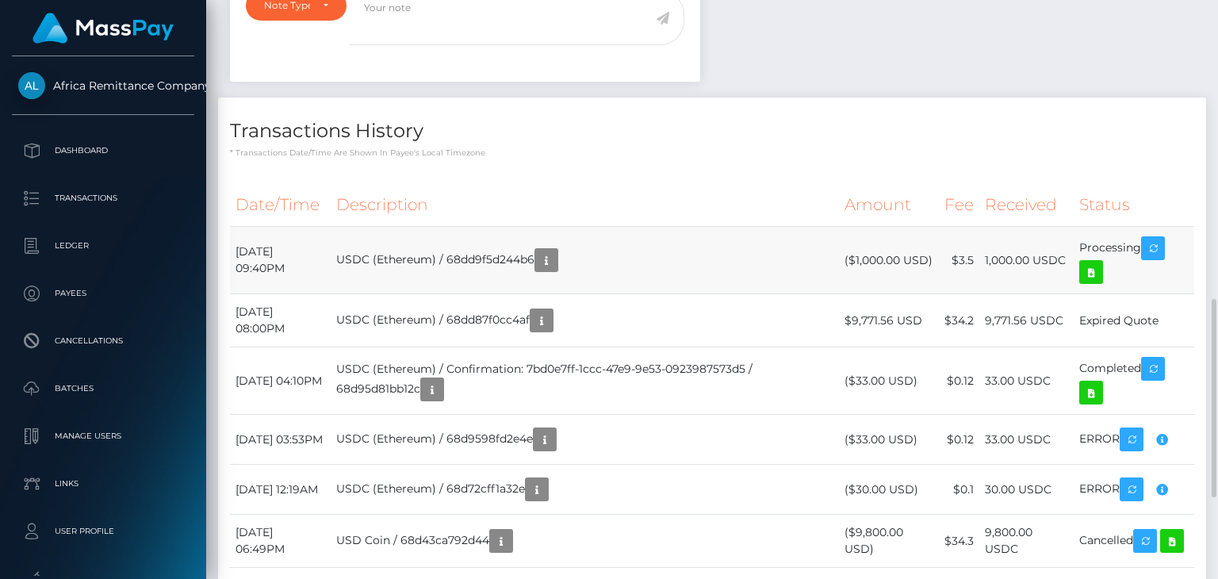
scroll to position [190, 305]
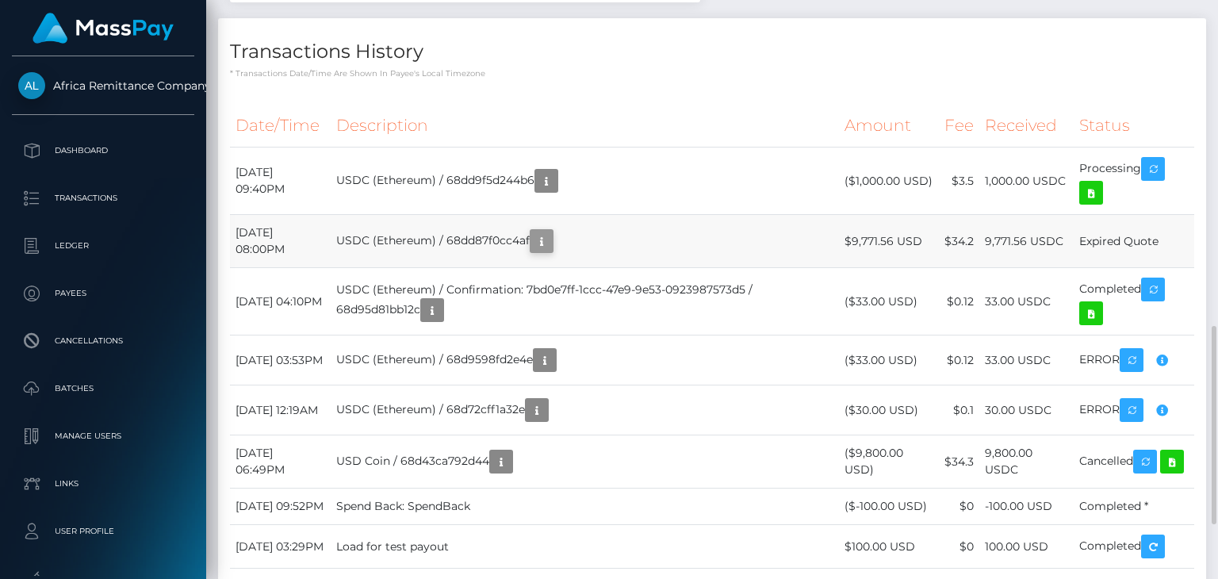
scroll to position [190, 305]
